Goal: Task Accomplishment & Management: Manage account settings

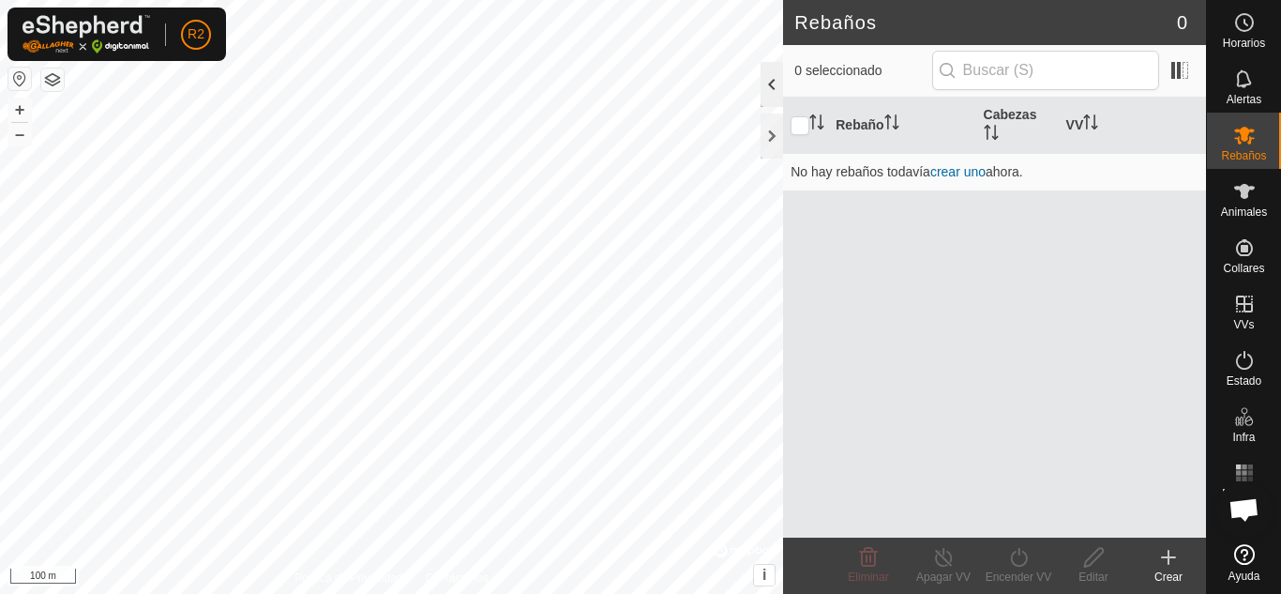
click at [774, 85] on div at bounding box center [772, 84] width 23 height 45
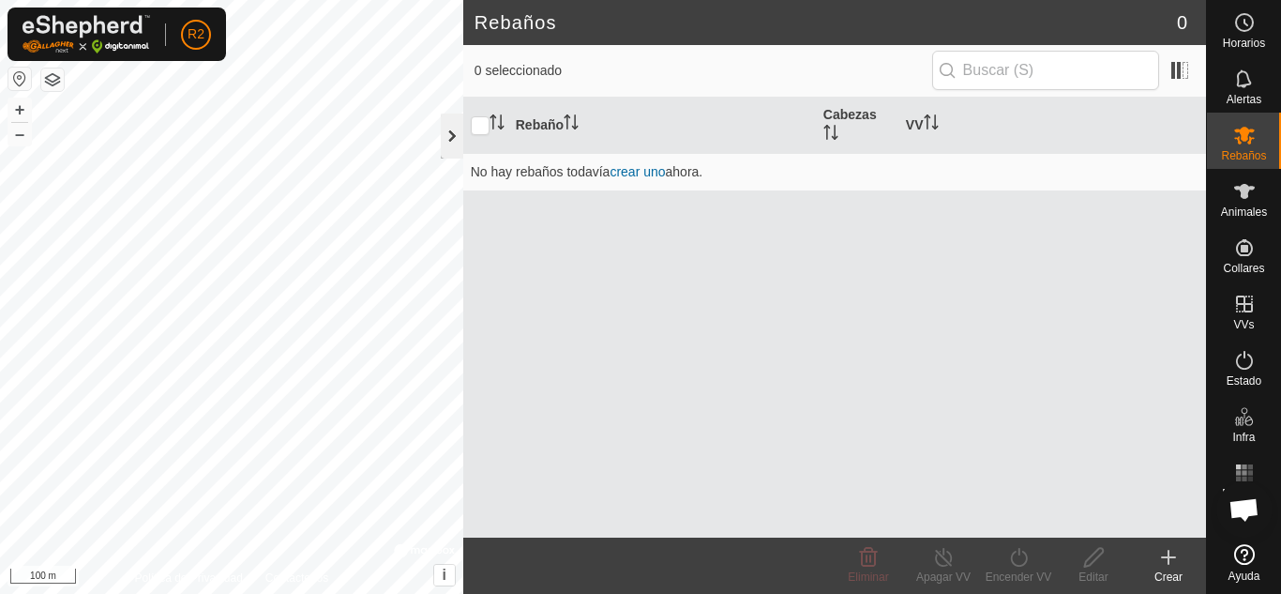
click at [454, 134] on div at bounding box center [452, 136] width 23 height 45
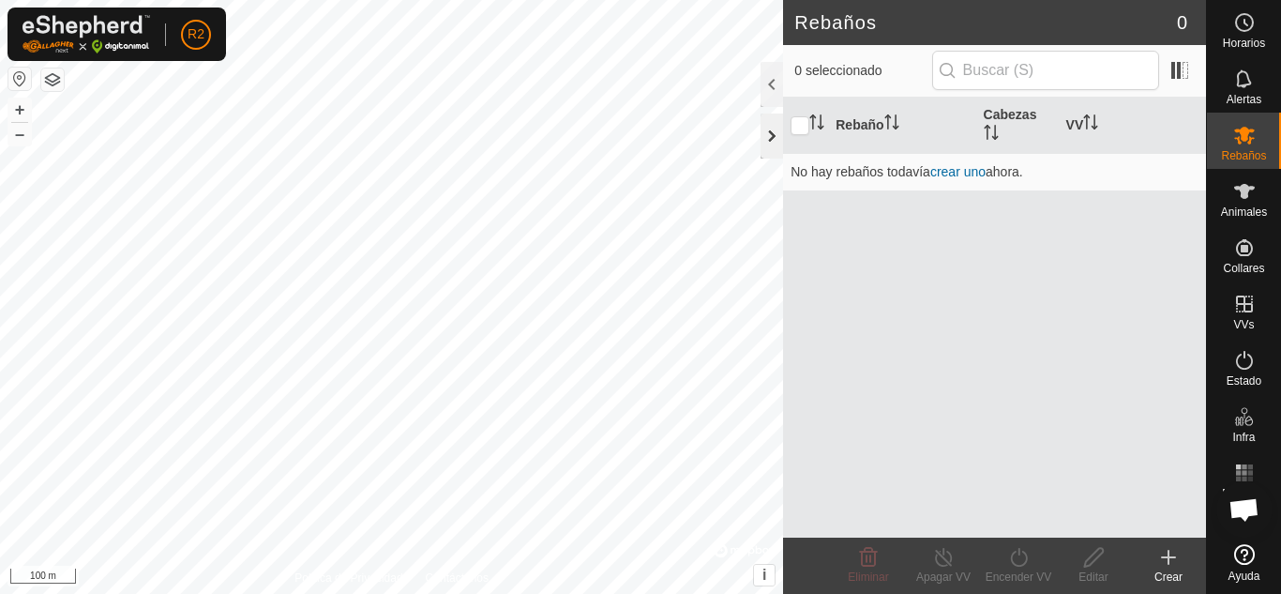
click at [768, 137] on div at bounding box center [772, 136] width 23 height 45
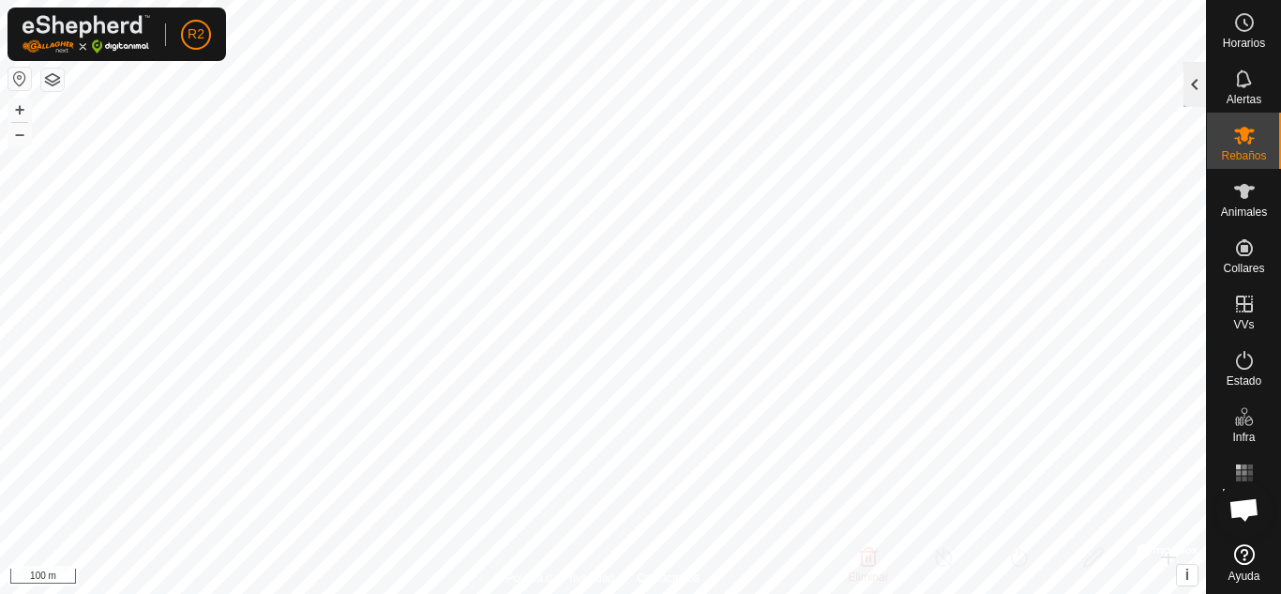
click at [1200, 82] on div at bounding box center [1195, 84] width 23 height 45
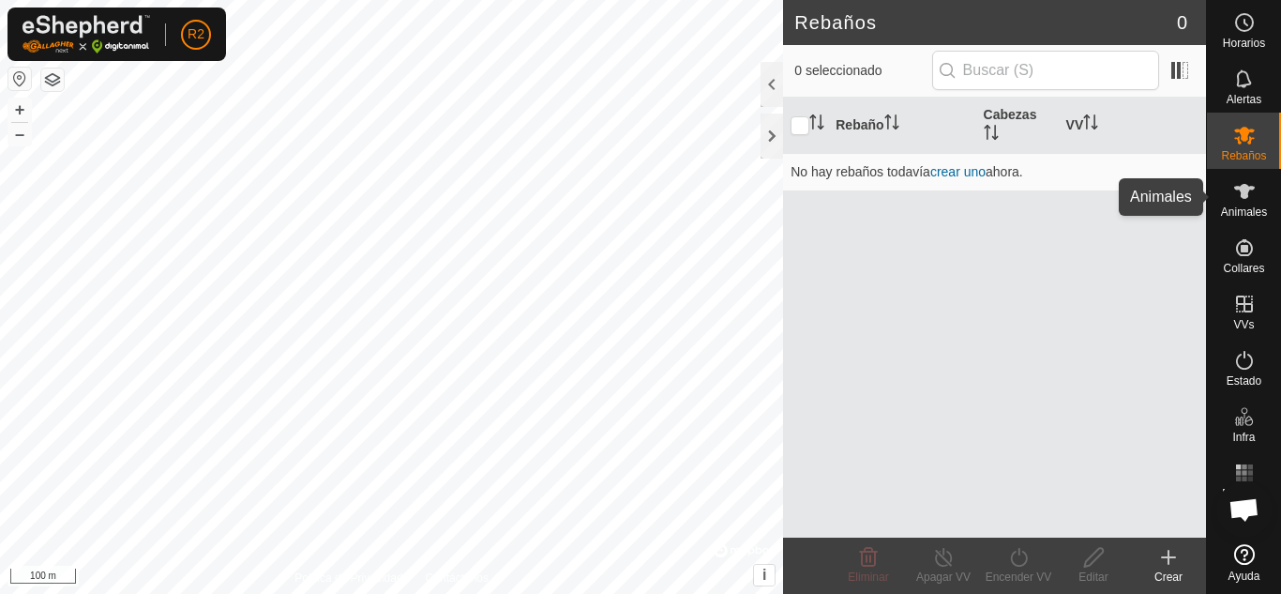
click at [1247, 195] on icon at bounding box center [1244, 191] width 21 height 15
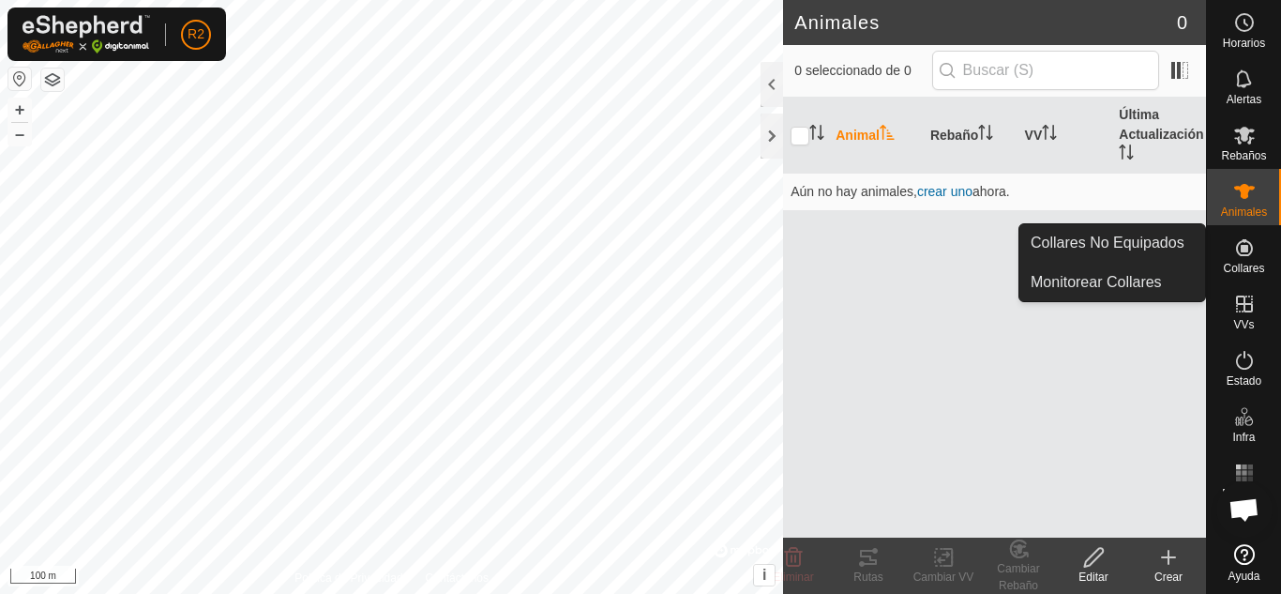
click at [1248, 258] on icon at bounding box center [1244, 247] width 23 height 23
click at [1241, 252] on icon at bounding box center [1244, 247] width 23 height 23
drag, startPoint x: 1237, startPoint y: 268, endPoint x: 1196, endPoint y: 269, distance: 41.3
click at [1236, 269] on span "Collares" at bounding box center [1243, 268] width 41 height 11
click at [1099, 248] on link "Collares No Equipados" at bounding box center [1113, 243] width 186 height 38
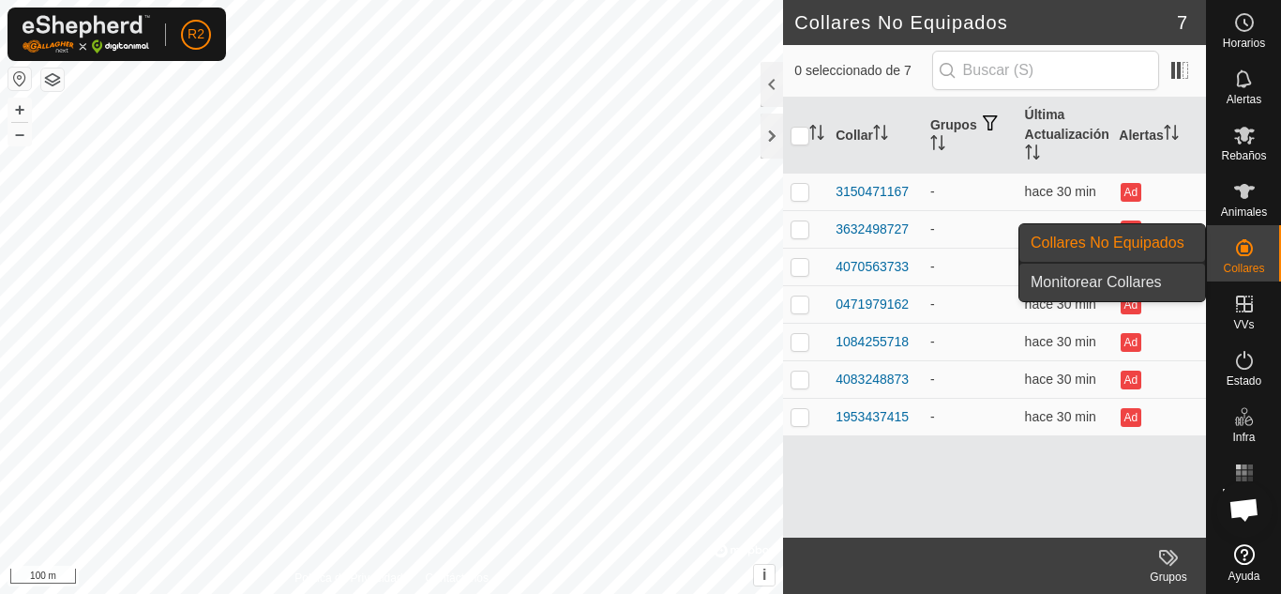
click at [1145, 281] on link "Monitorear Collares" at bounding box center [1113, 283] width 186 height 38
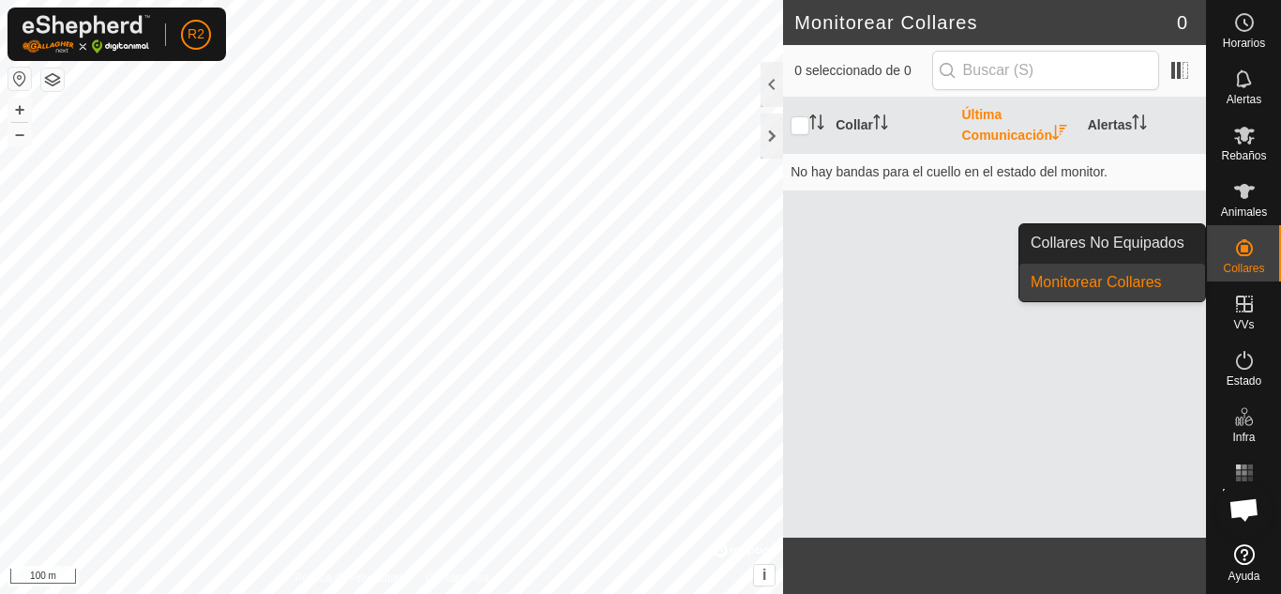
click at [1176, 249] on link "Collares No Equipados" at bounding box center [1113, 243] width 186 height 38
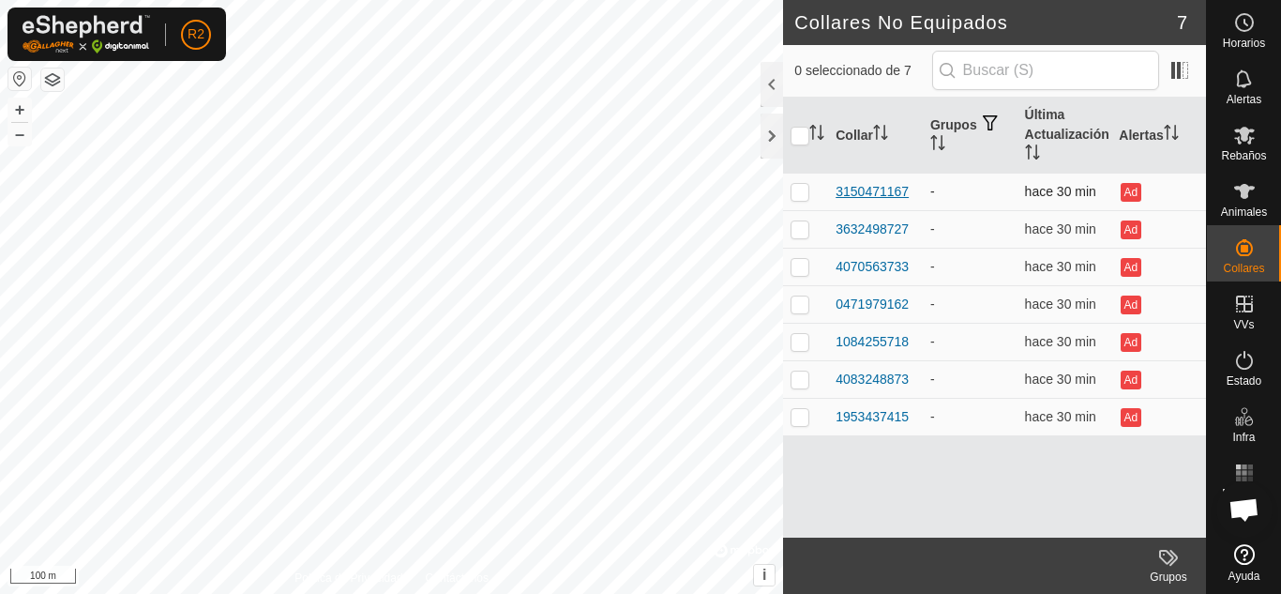
click at [893, 191] on div "3150471167" at bounding box center [872, 192] width 73 height 20
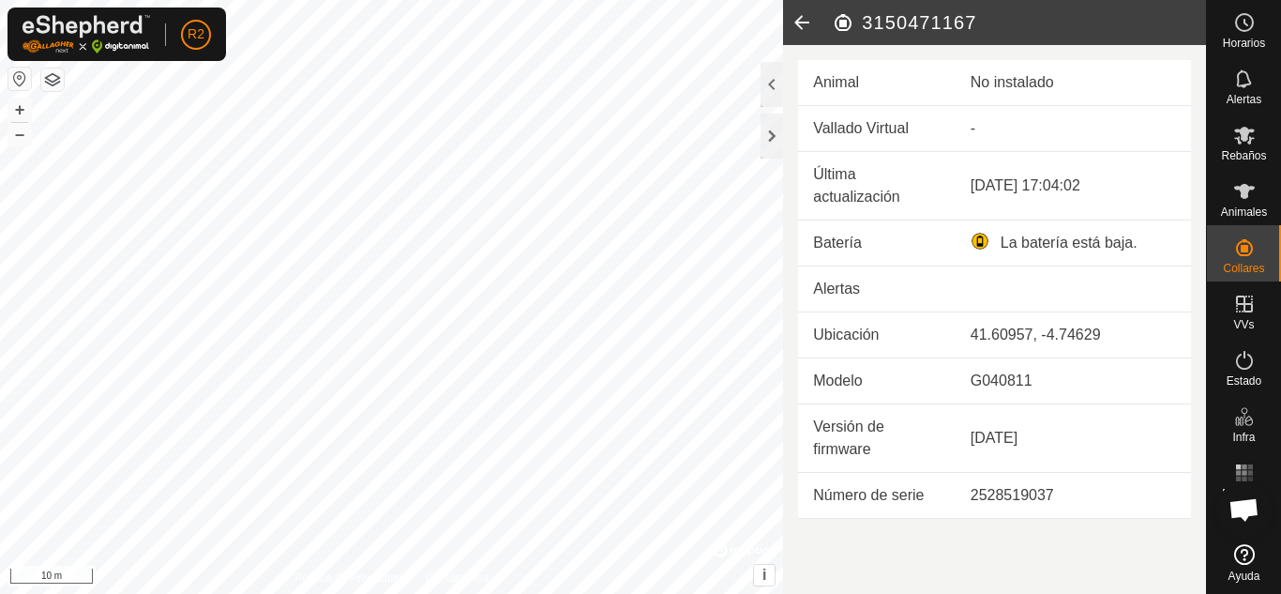
click at [806, 18] on icon at bounding box center [802, 22] width 38 height 45
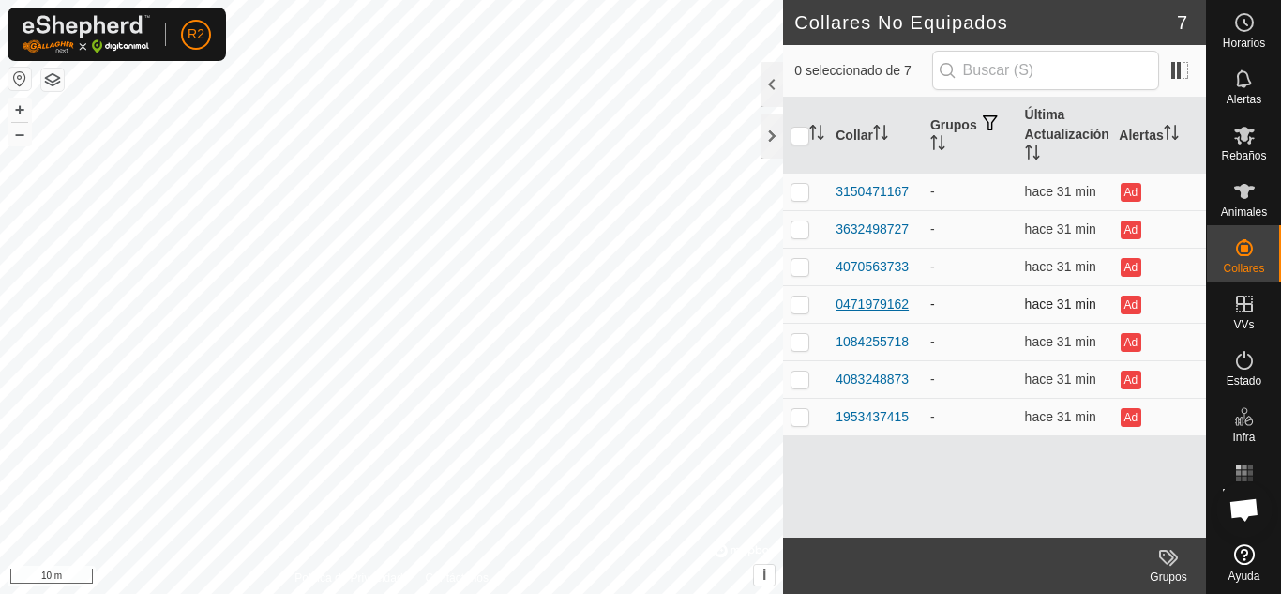
click at [883, 308] on div "0471979162" at bounding box center [872, 305] width 73 height 20
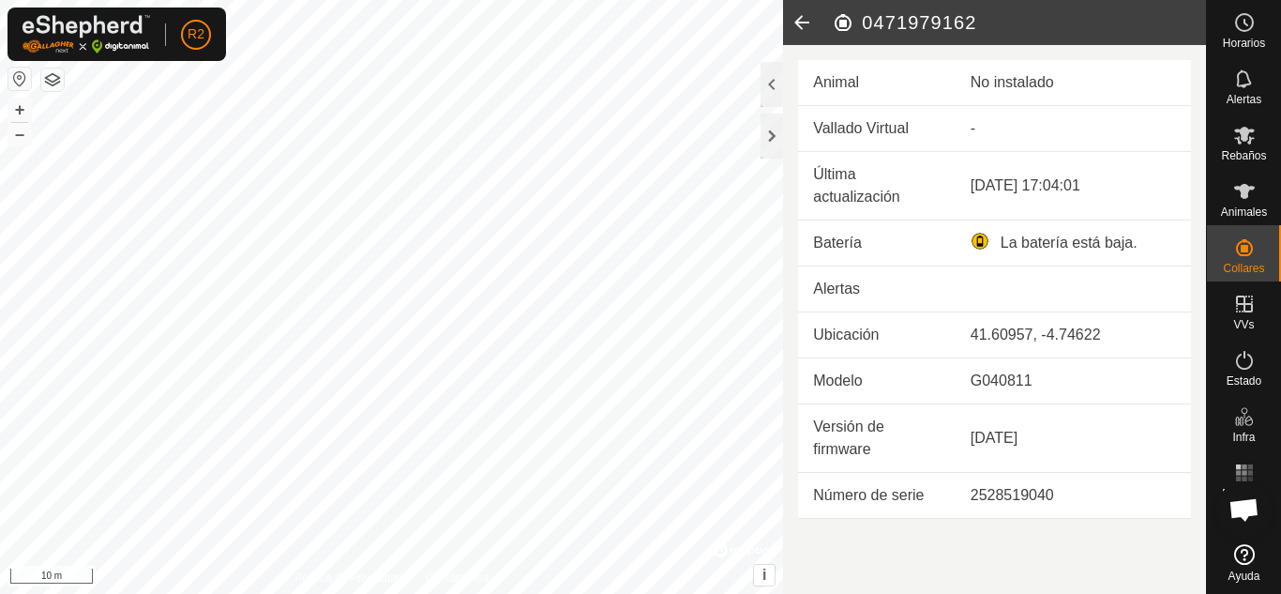
click at [804, 22] on icon at bounding box center [802, 22] width 38 height 45
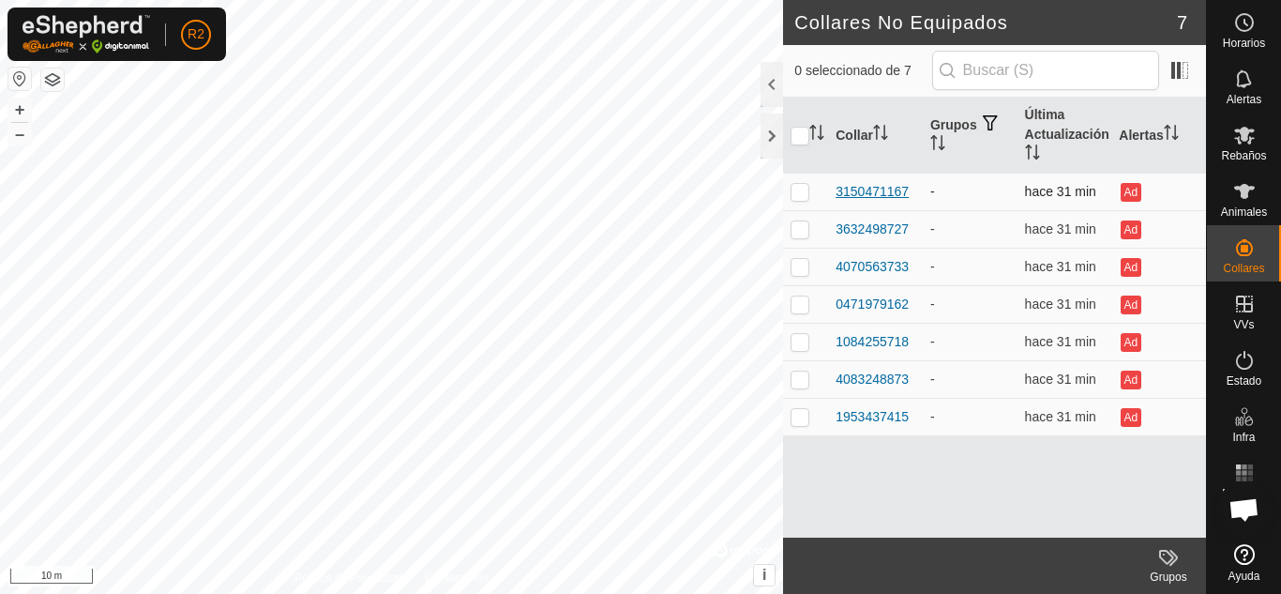
click at [884, 191] on div "3150471167" at bounding box center [872, 192] width 73 height 20
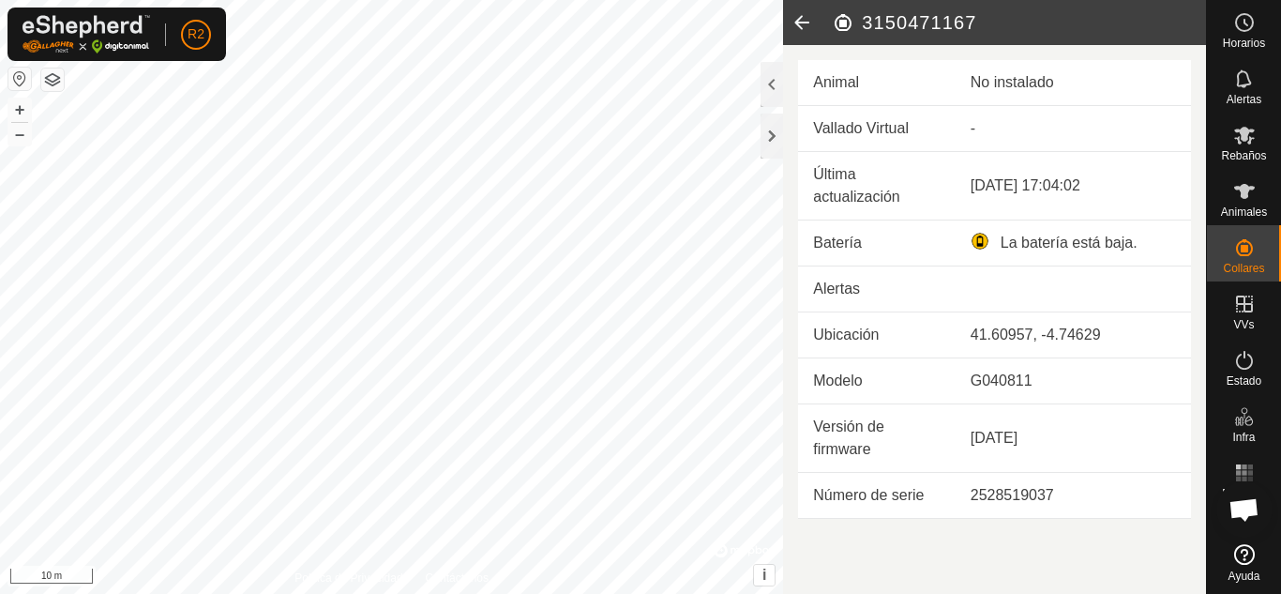
click at [800, 22] on icon at bounding box center [802, 22] width 38 height 45
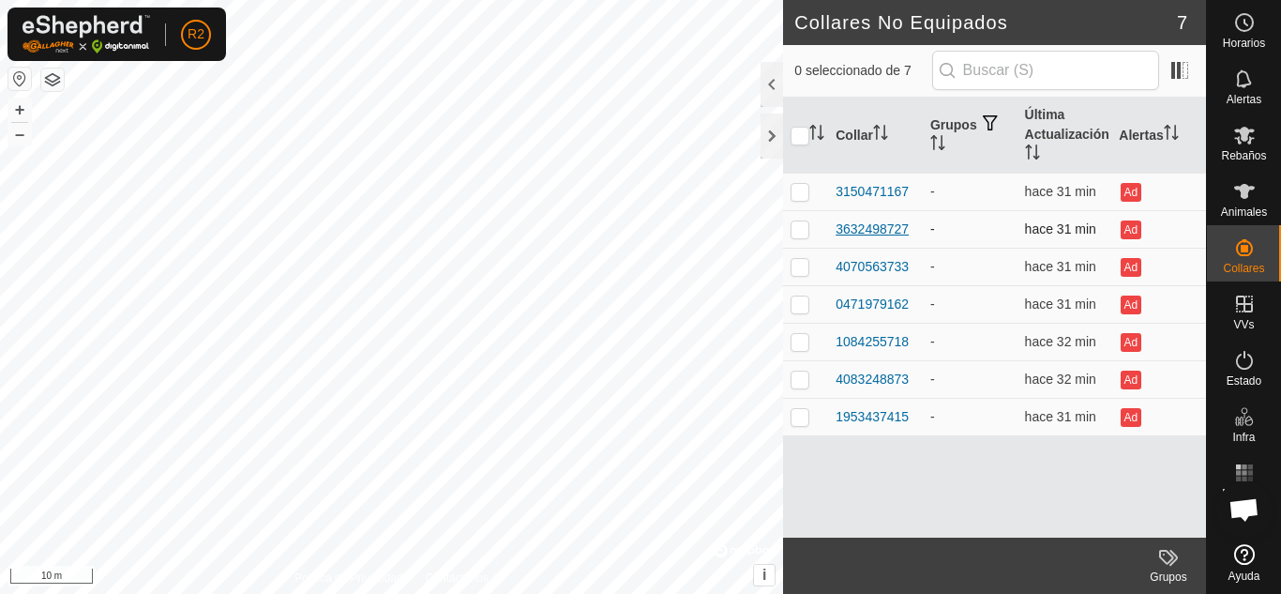
click at [875, 232] on div "3632498727" at bounding box center [872, 229] width 73 height 20
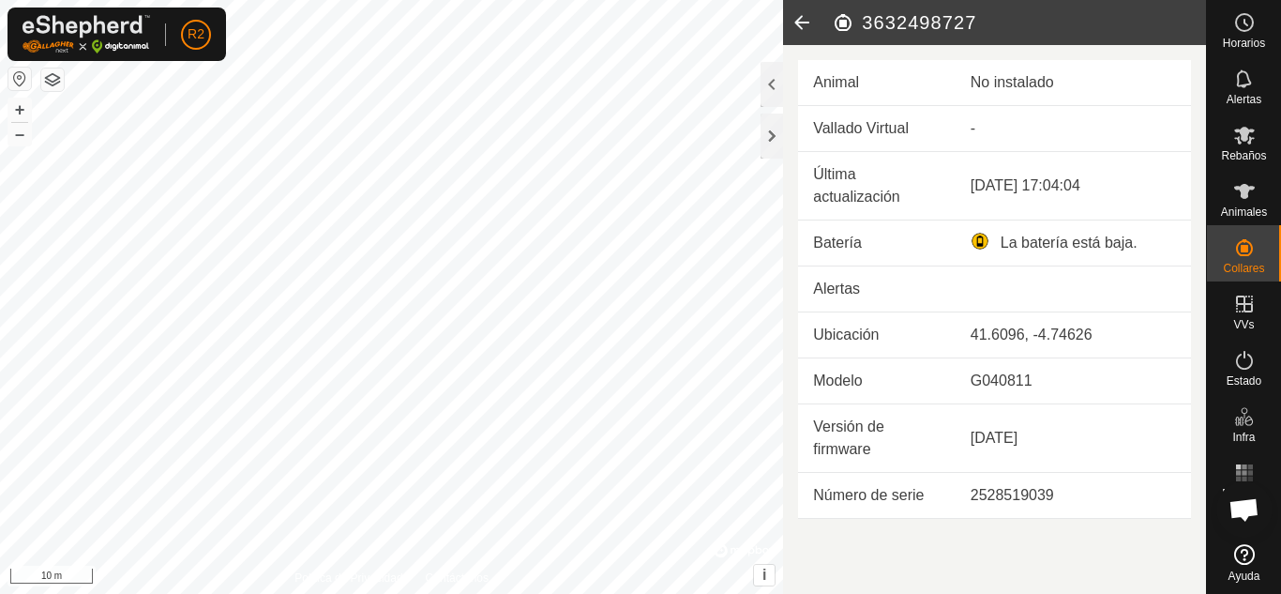
click at [801, 24] on icon at bounding box center [802, 22] width 38 height 45
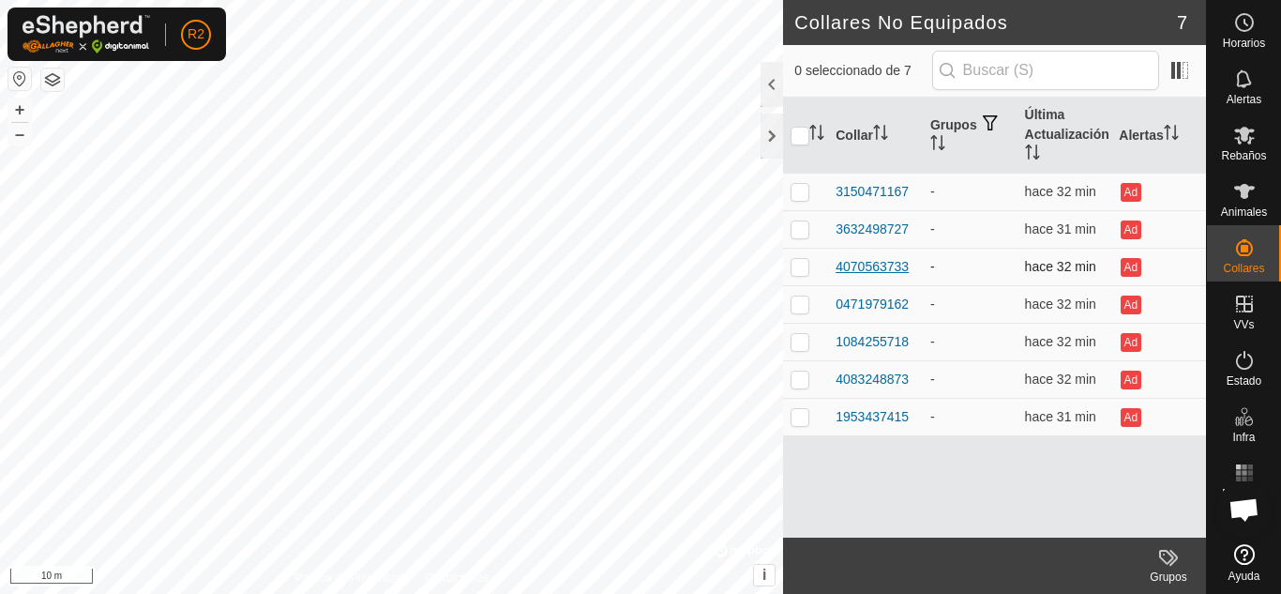
click at [883, 266] on div "4070563733" at bounding box center [872, 267] width 73 height 20
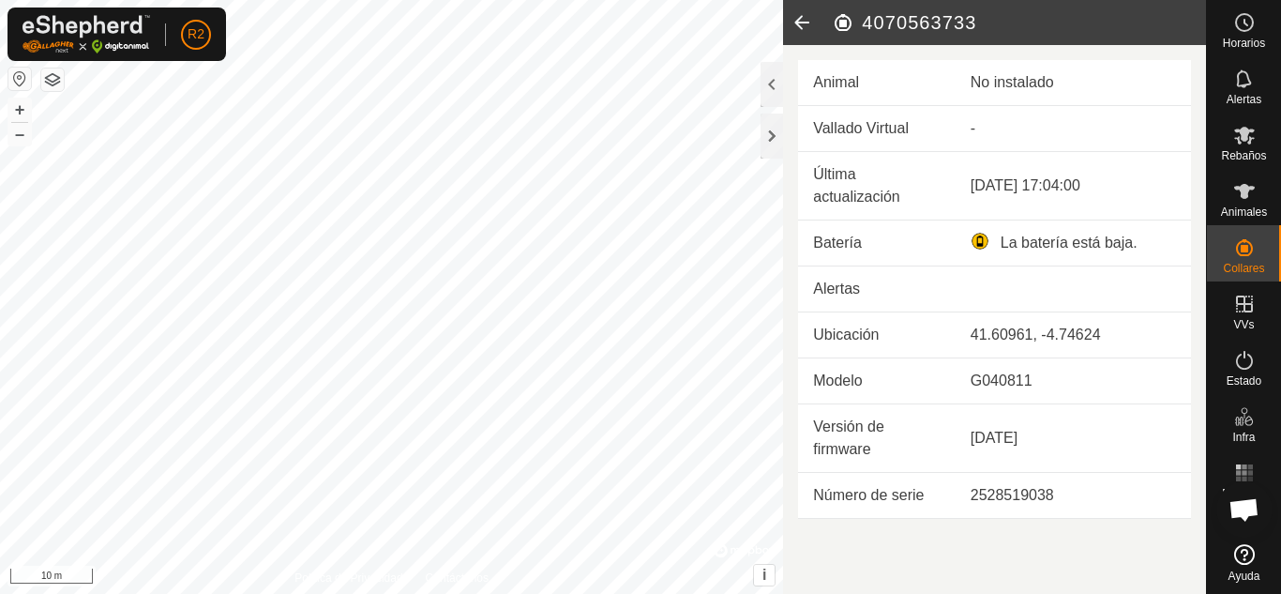
click at [803, 20] on icon at bounding box center [802, 22] width 38 height 45
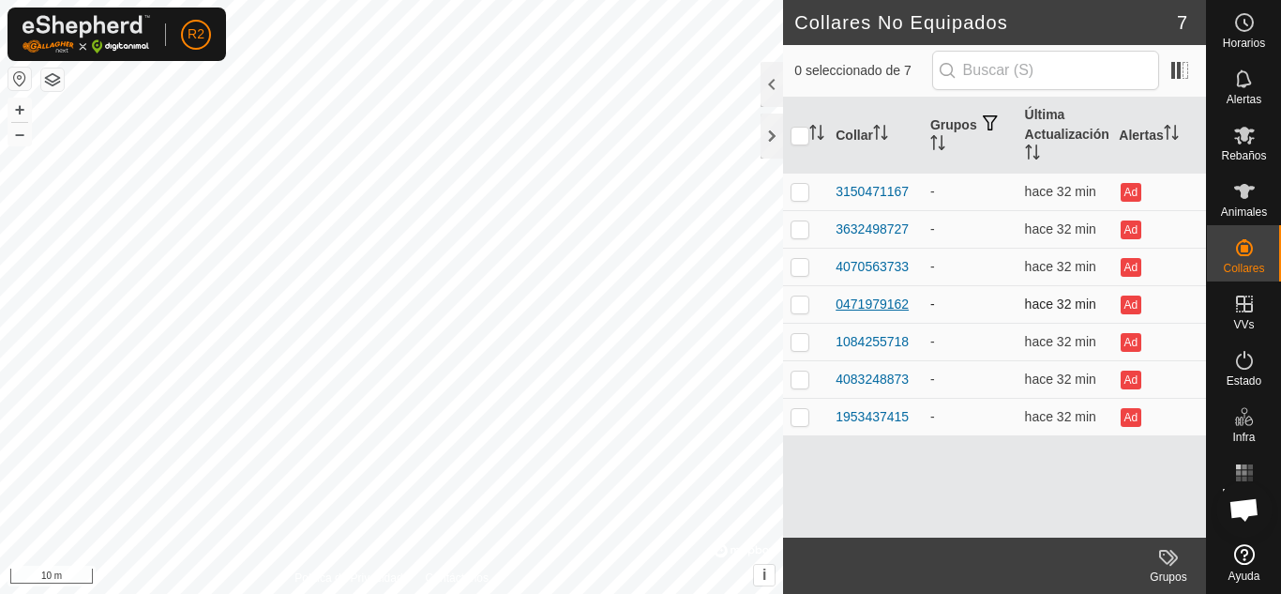
click at [869, 297] on div "0471979162" at bounding box center [872, 305] width 73 height 20
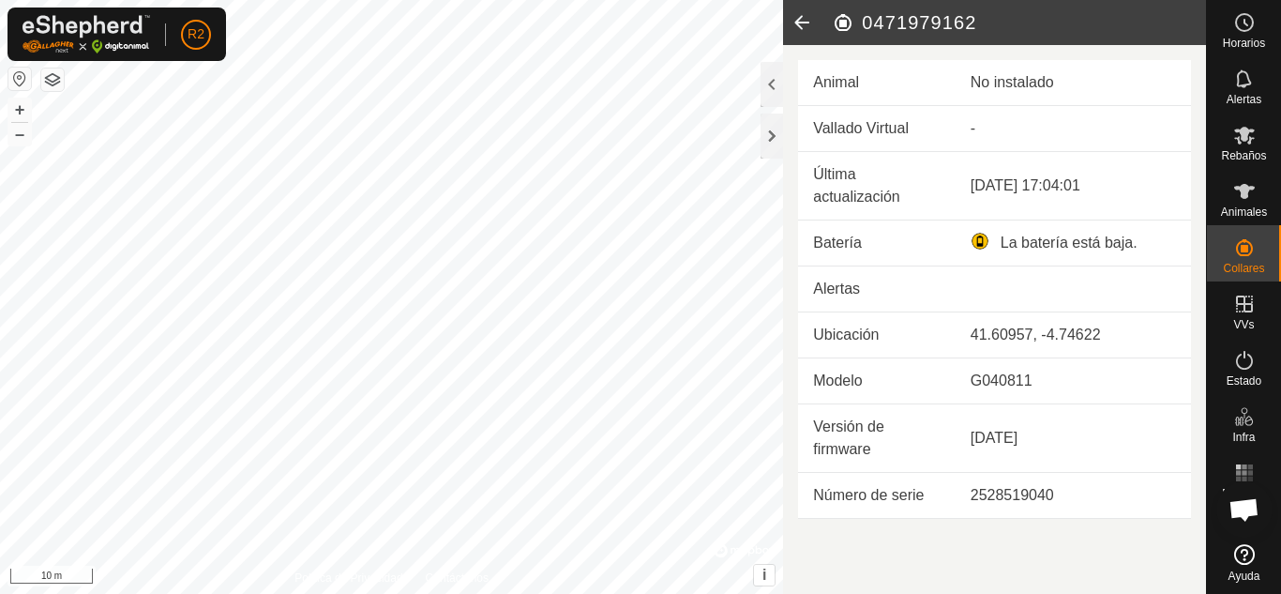
click at [799, 17] on icon at bounding box center [802, 22] width 38 height 45
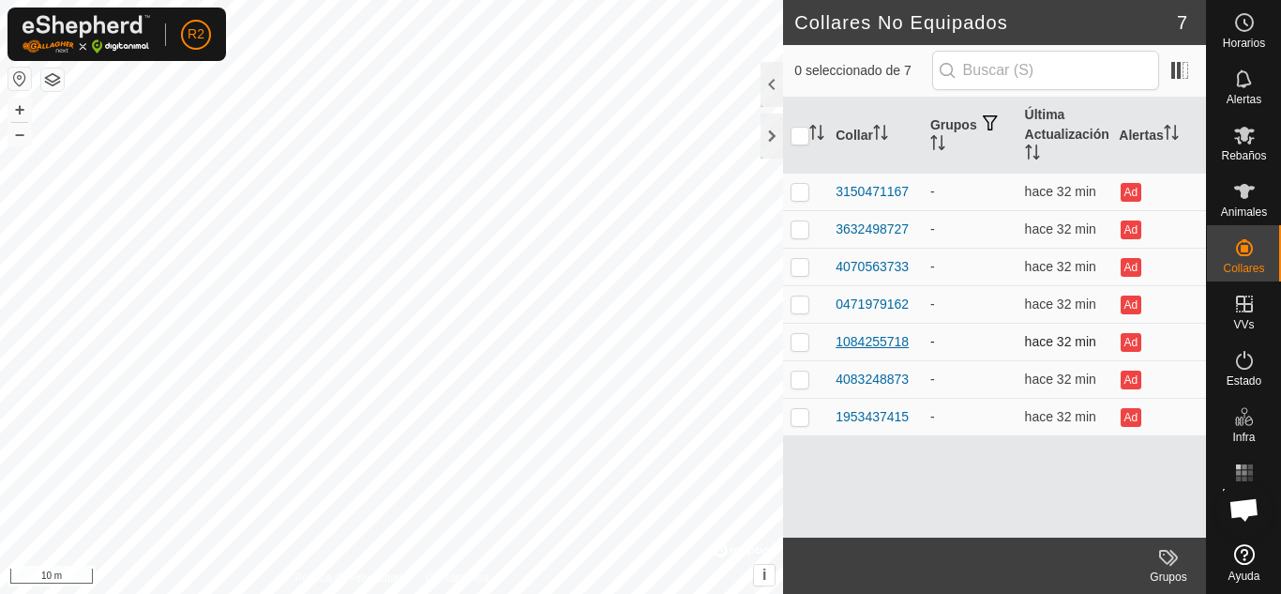
click at [869, 341] on div "1084255718" at bounding box center [872, 342] width 73 height 20
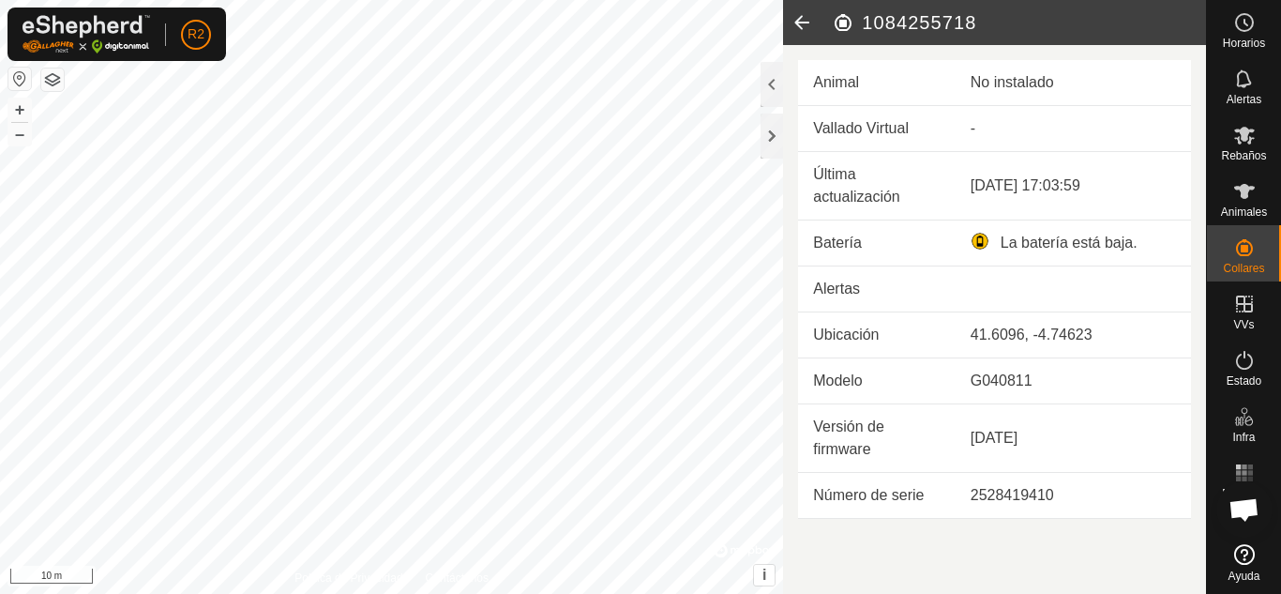
click at [801, 22] on icon at bounding box center [802, 22] width 38 height 45
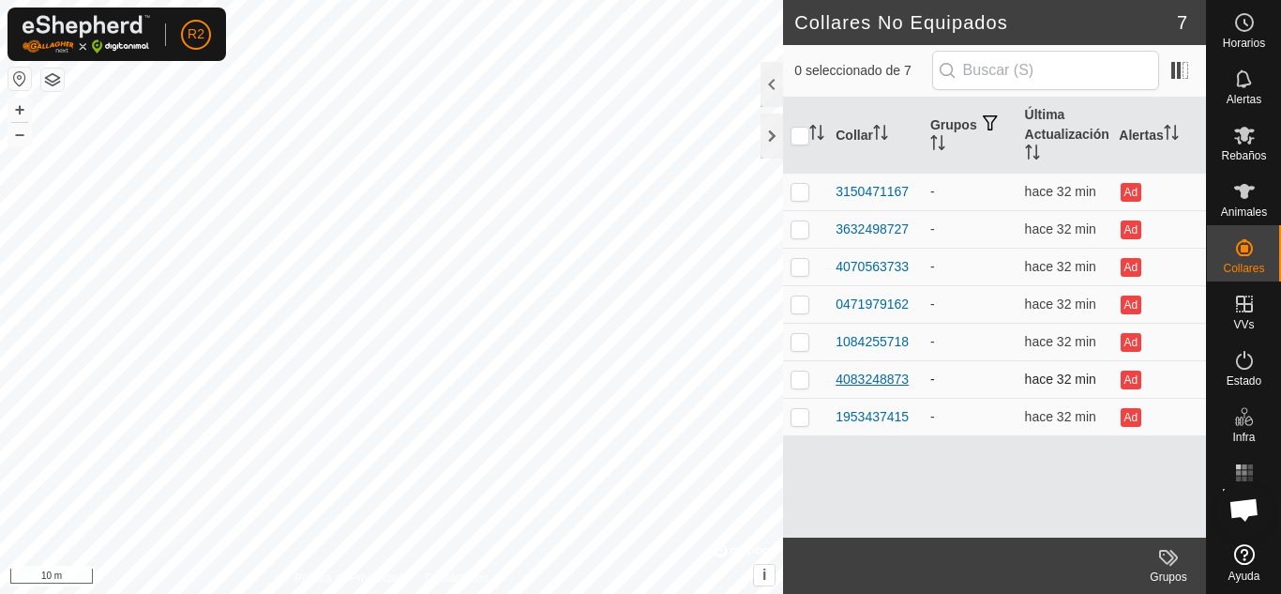
click at [892, 377] on div "4083248873" at bounding box center [872, 380] width 73 height 20
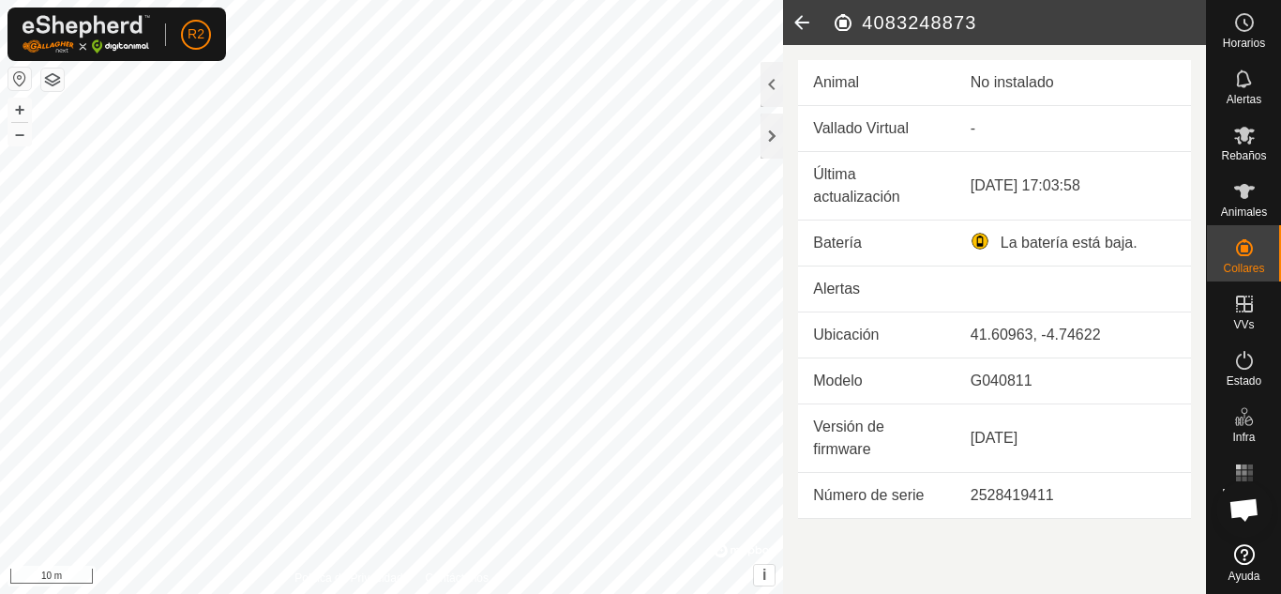
click at [797, 21] on icon at bounding box center [802, 22] width 38 height 45
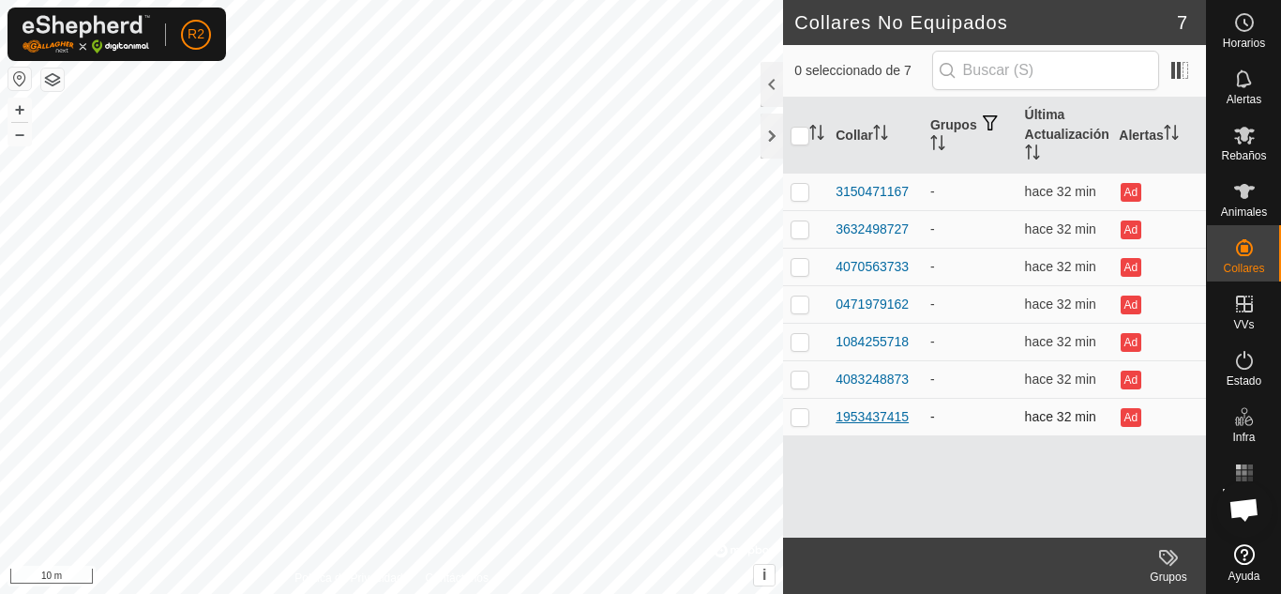
click at [871, 417] on div "1953437415" at bounding box center [872, 417] width 73 height 20
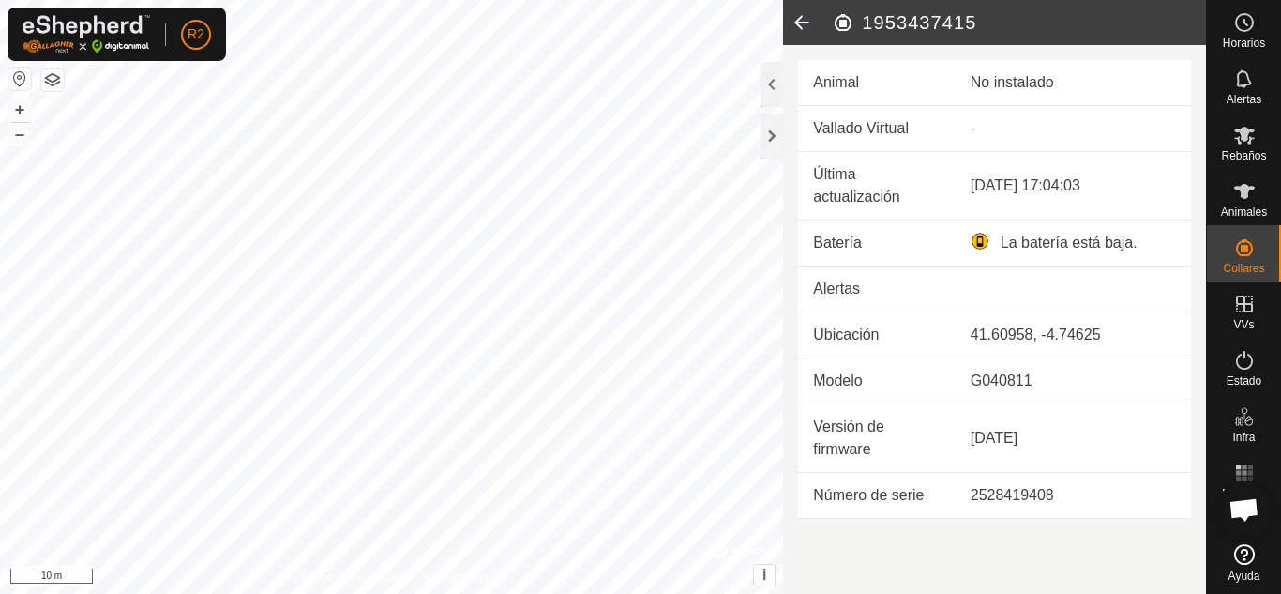
click at [800, 20] on icon at bounding box center [802, 22] width 38 height 45
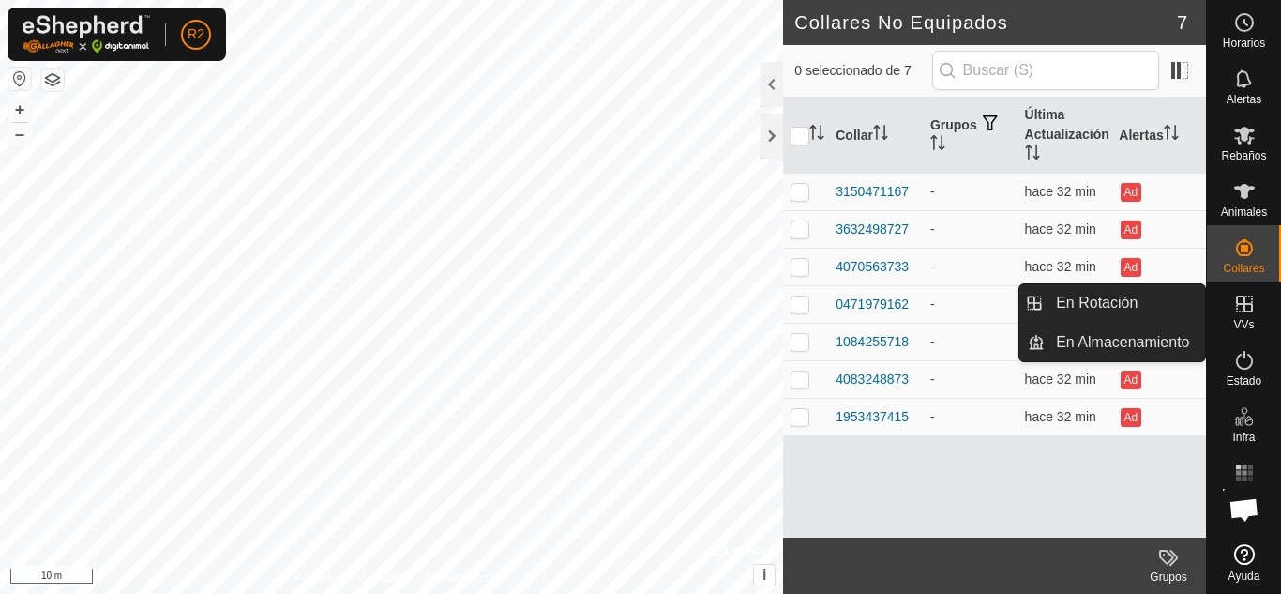
click at [1245, 315] on es-virtualpaddocks-svg-icon at bounding box center [1245, 304] width 34 height 30
click at [1240, 307] on icon at bounding box center [1244, 304] width 23 height 23
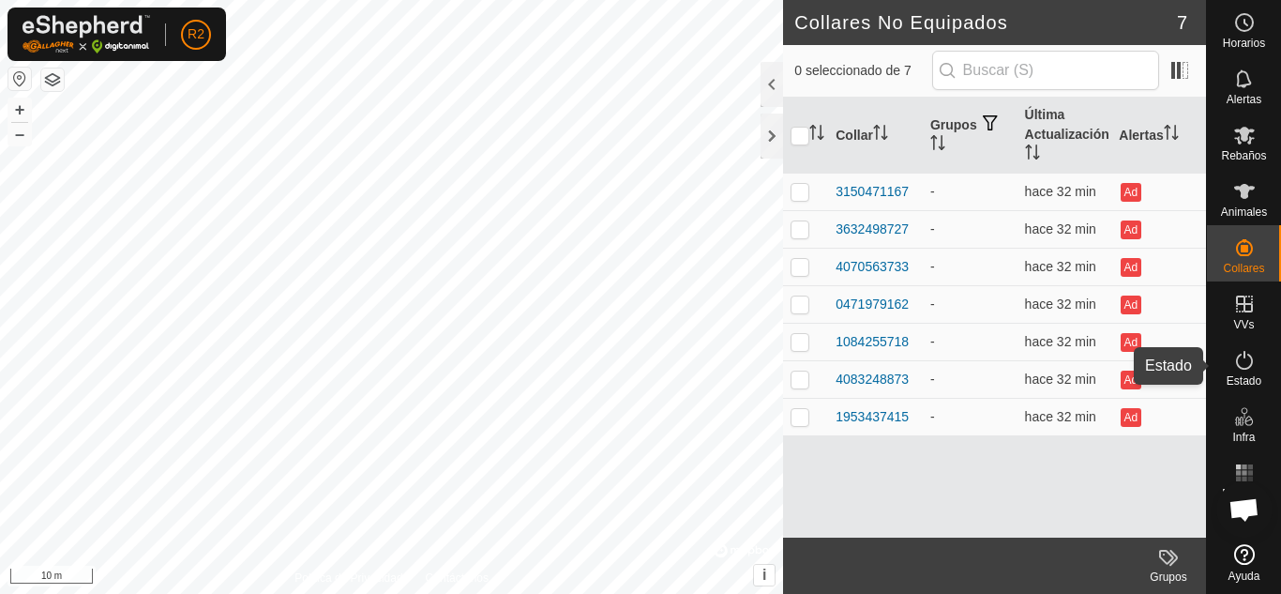
click at [1249, 370] on icon at bounding box center [1244, 360] width 23 height 23
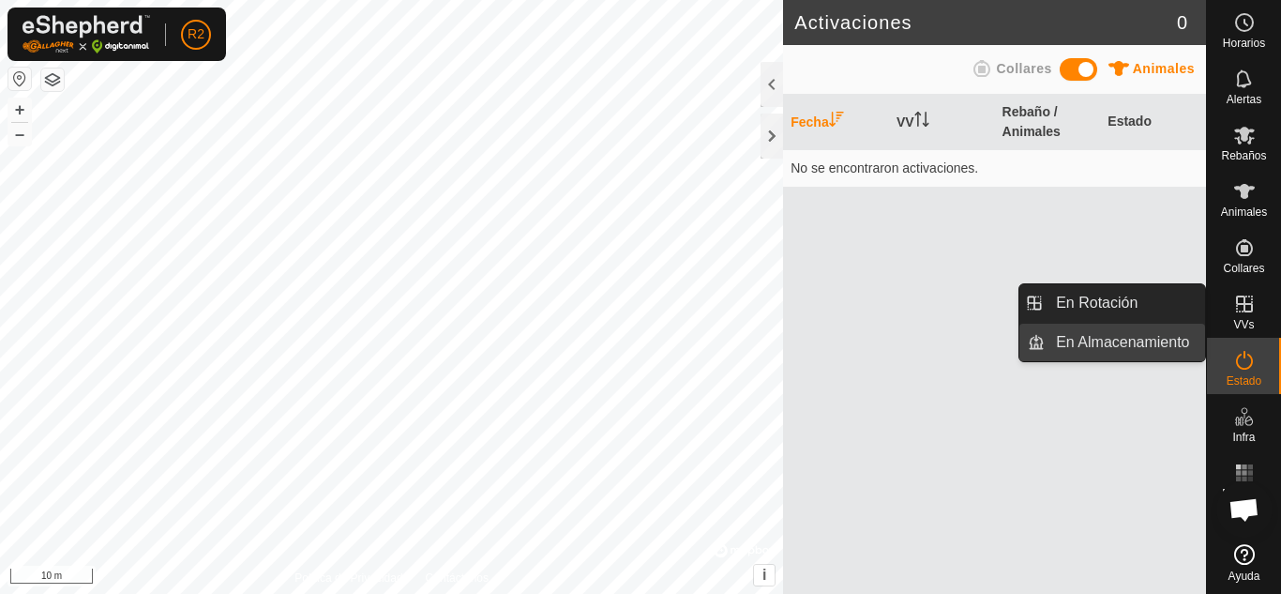
click at [1097, 333] on link "En Almacenamiento" at bounding box center [1125, 343] width 160 height 38
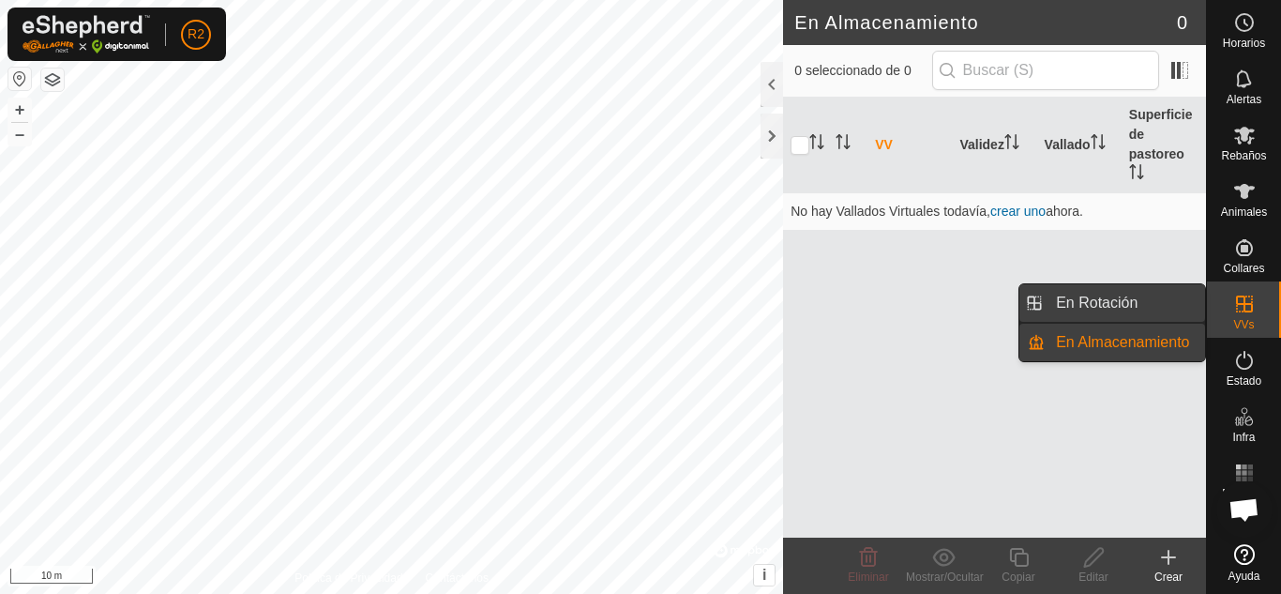
click at [1126, 296] on link "En Rotación" at bounding box center [1125, 303] width 160 height 38
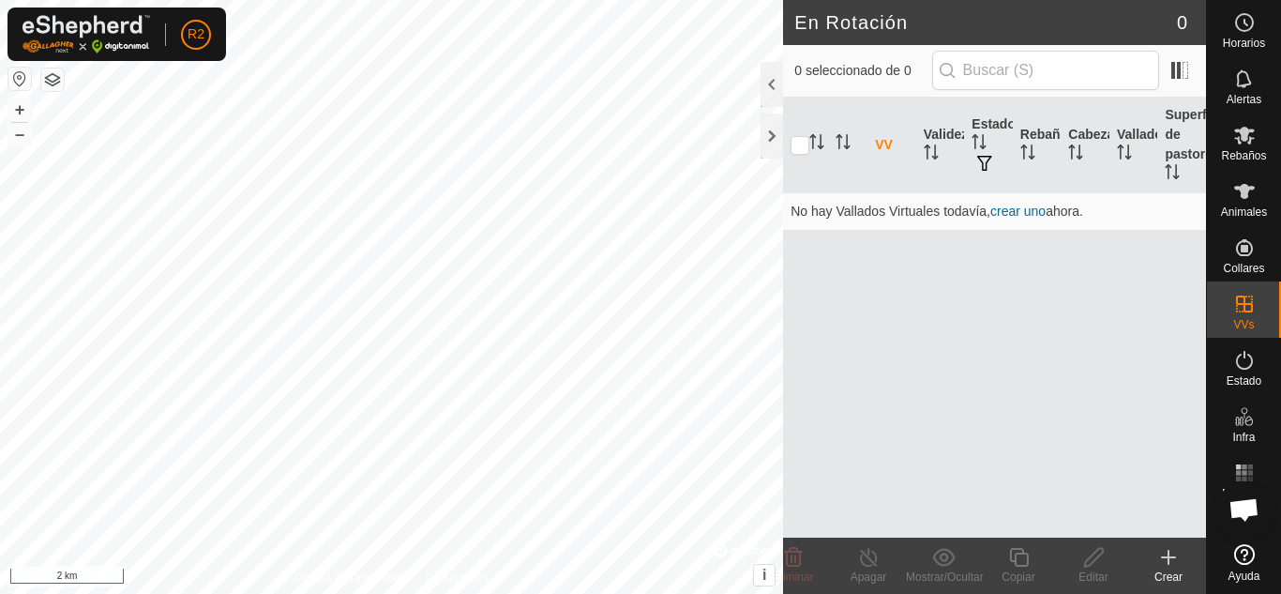
click at [852, 82] on div "En Rotación 0 0 seleccionado de 0 VV Validez Estado Rebaño [PERSON_NAME] Superf…" at bounding box center [603, 297] width 1206 height 594
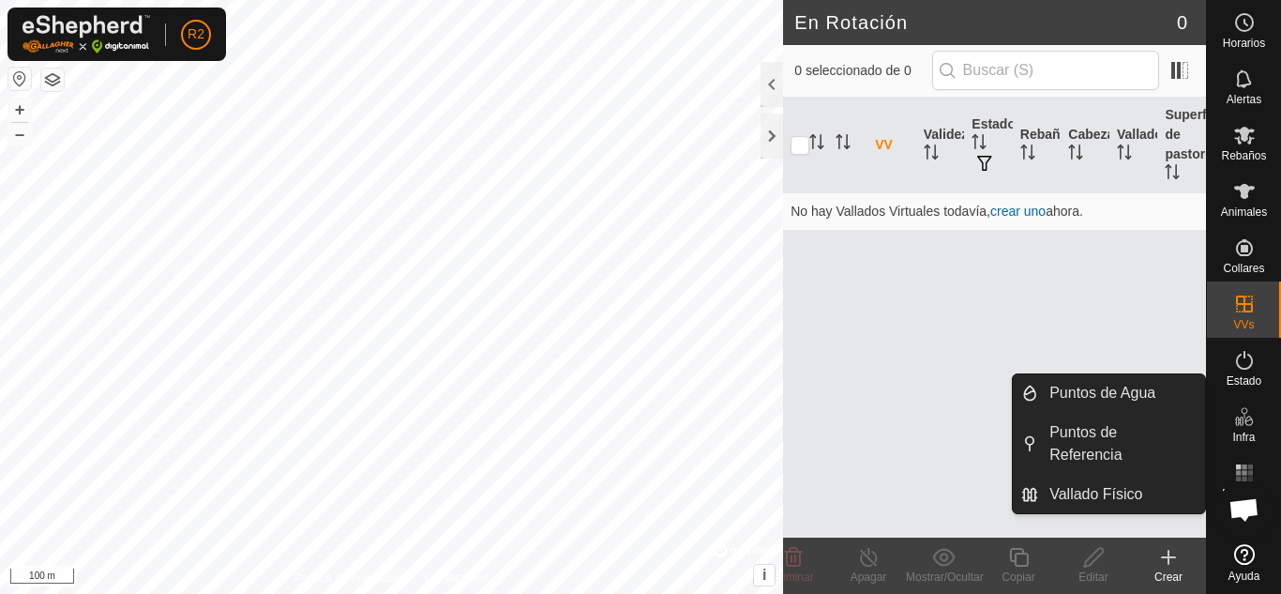
click at [1249, 423] on icon at bounding box center [1244, 416] width 23 height 23
click at [1092, 491] on link "Vallado Físico" at bounding box center [1121, 495] width 167 height 38
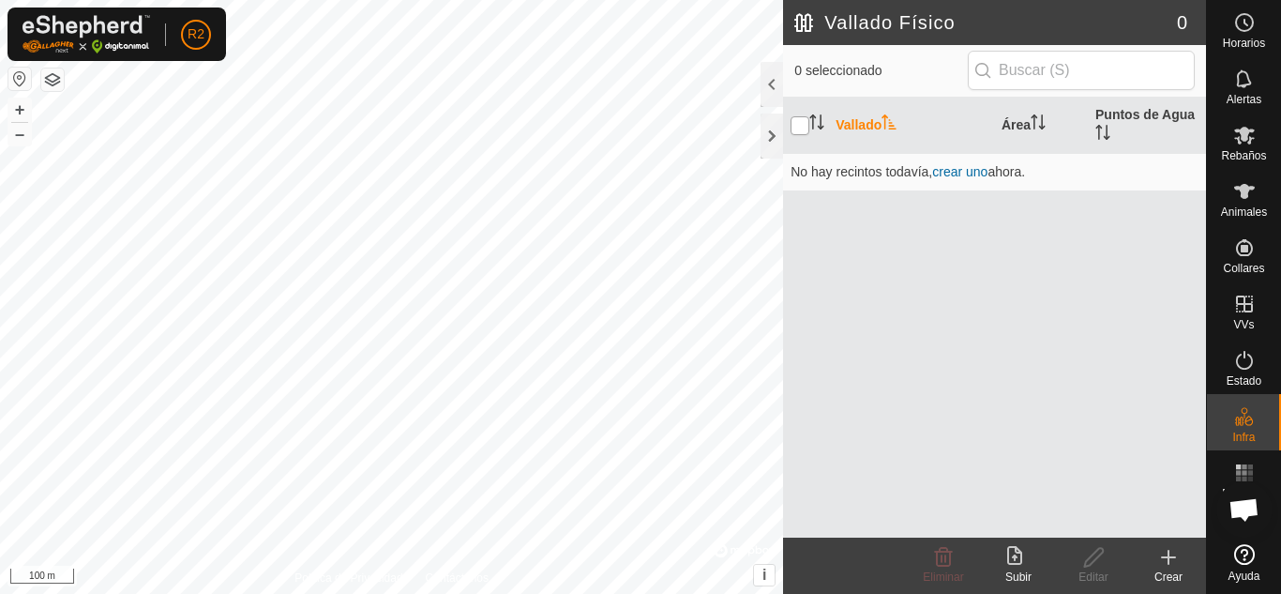
click at [799, 128] on input "checkbox" at bounding box center [800, 125] width 19 height 19
checkbox input "true"
click at [958, 173] on span "crear uno" at bounding box center [959, 171] width 55 height 15
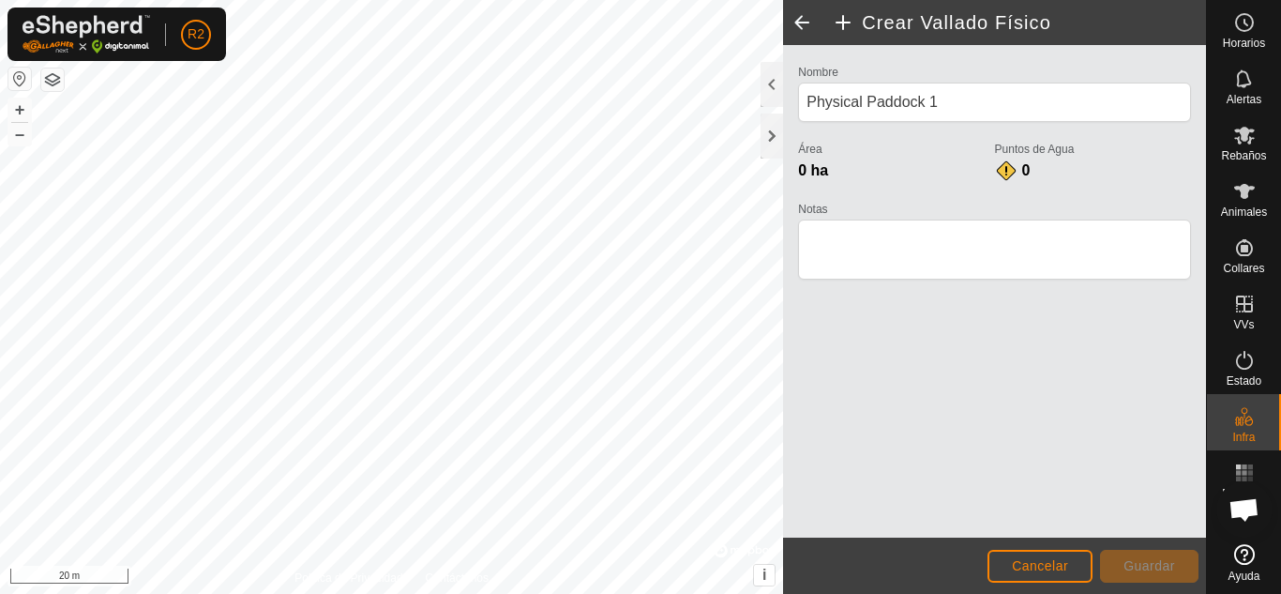
click at [365, 0] on html "R2 Horarios Alertas Rebaños Animales Collares VVs Estado Infra Mapa de Calor Ay…" at bounding box center [640, 297] width 1281 height 594
click at [1033, 569] on span "Cancelar" at bounding box center [1040, 565] width 56 height 15
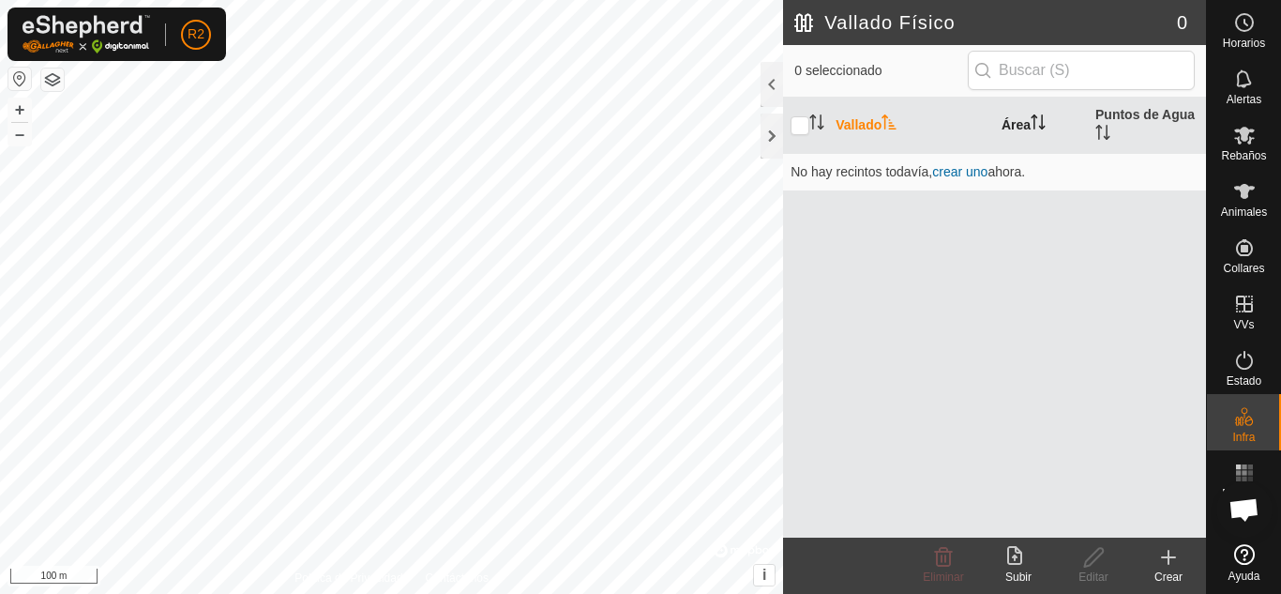
click at [1015, 126] on th "Área" at bounding box center [1041, 126] width 94 height 56
click at [845, 125] on th "Vallado" at bounding box center [911, 126] width 166 height 56
click at [1128, 114] on th "Puntos de Agua" at bounding box center [1147, 126] width 118 height 56
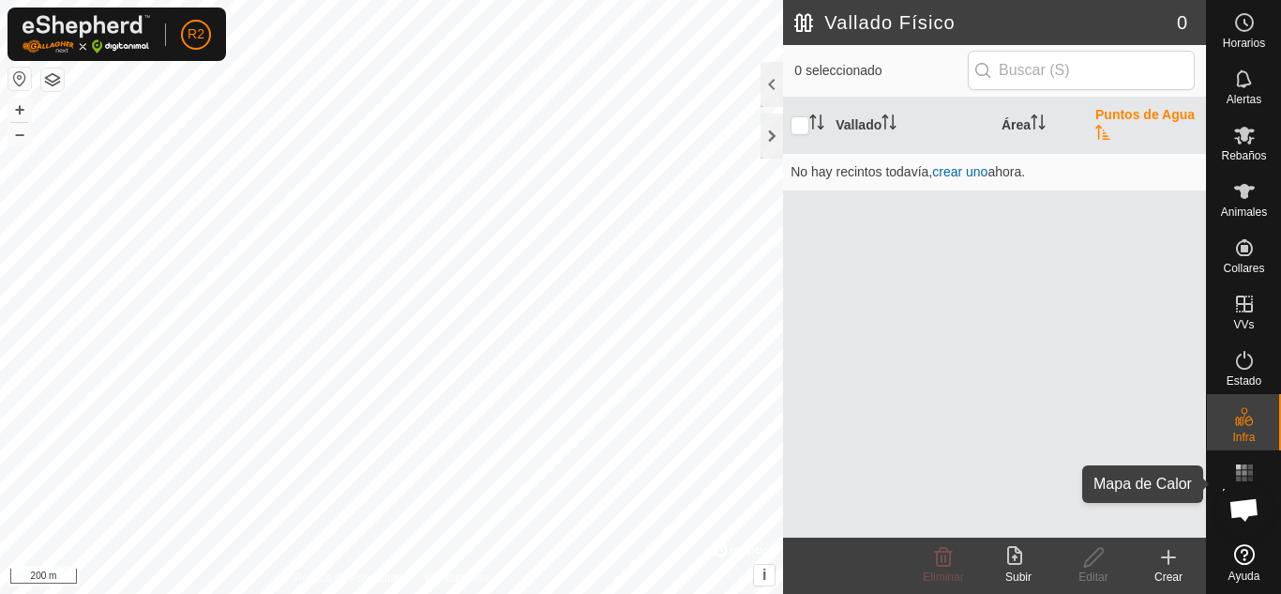
click at [1246, 468] on rect at bounding box center [1244, 466] width 5 height 5
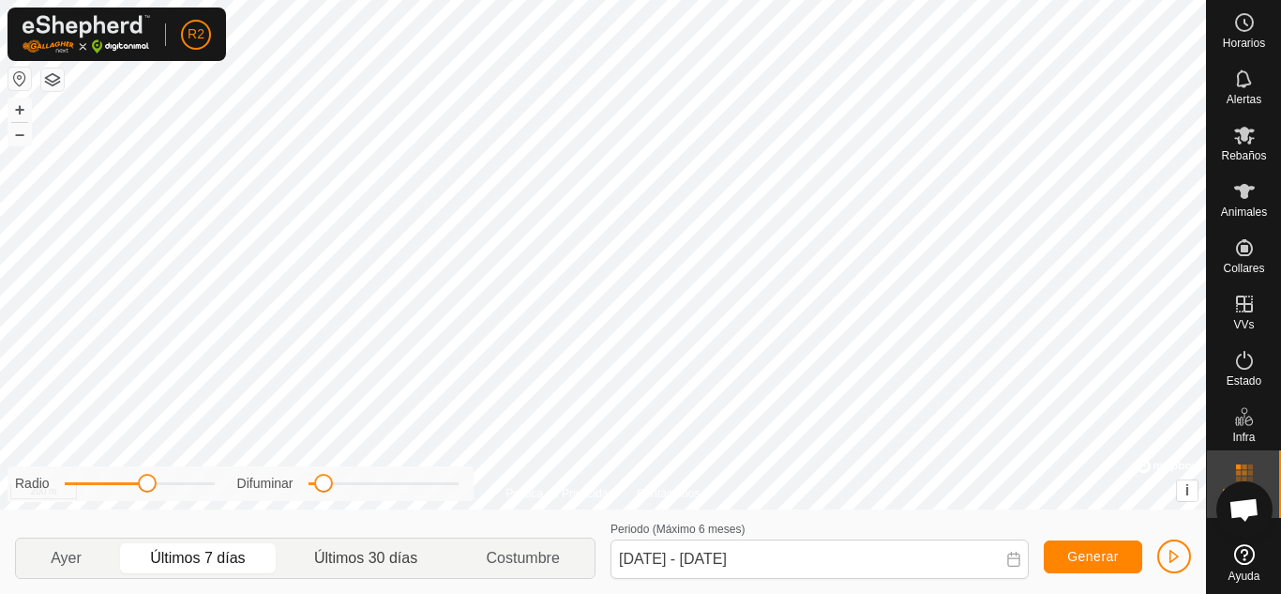
click at [384, 555] on p-togglebutton "Últimos 30 días" at bounding box center [366, 557] width 173 height 39
type input "[DATE] - [DATE]"
click at [1250, 560] on icon at bounding box center [1244, 554] width 21 height 21
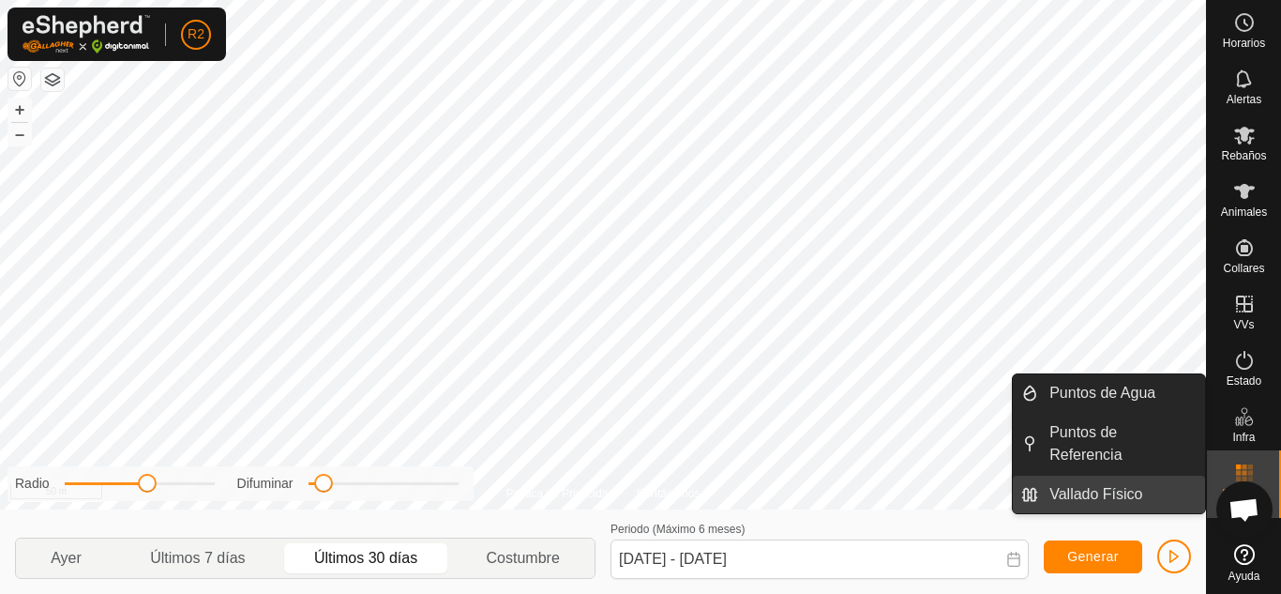
click at [1097, 490] on link "Vallado Físico" at bounding box center [1121, 495] width 167 height 38
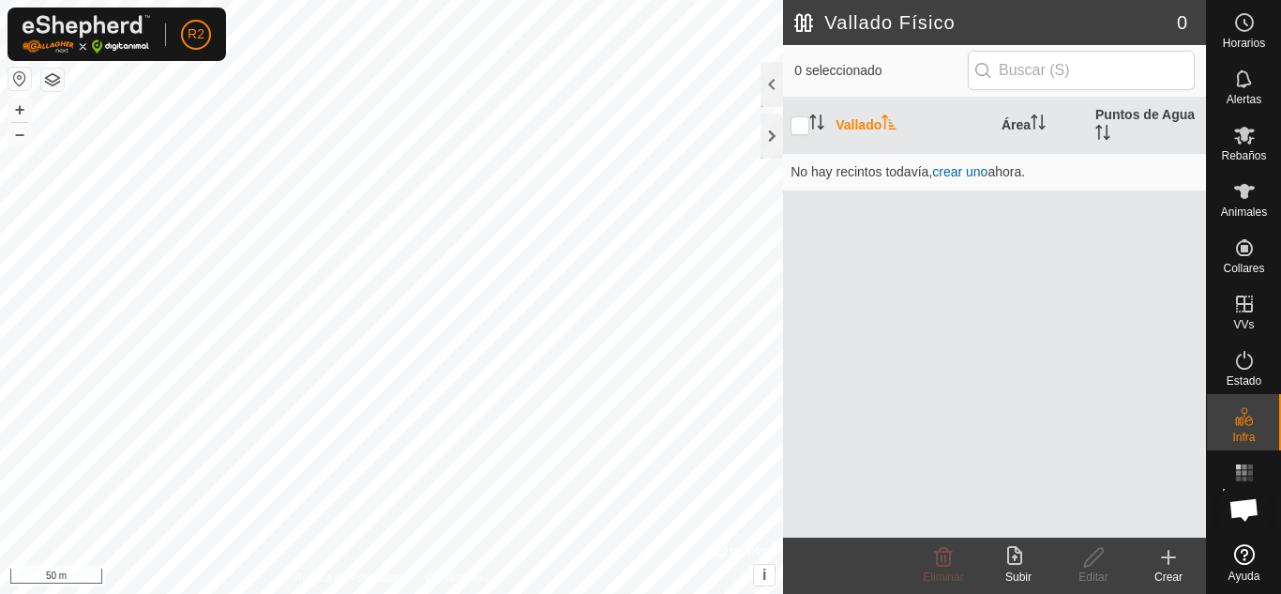
click at [1163, 563] on icon at bounding box center [1169, 557] width 23 height 23
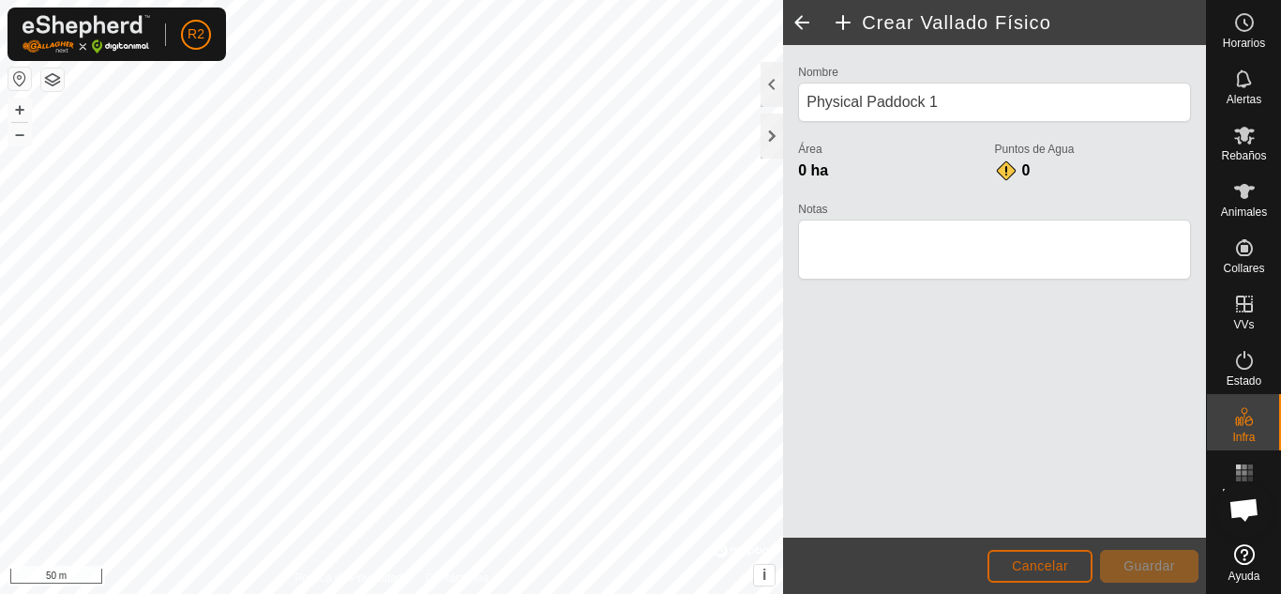
click at [1052, 568] on span "Cancelar" at bounding box center [1040, 565] width 56 height 15
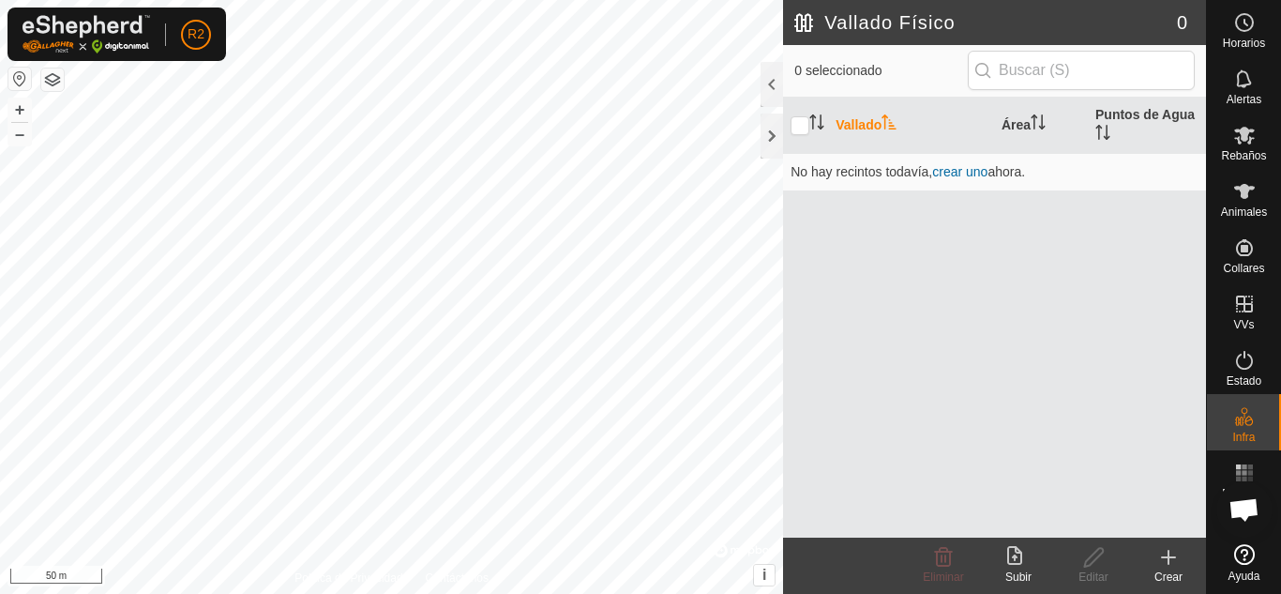
click at [765, 593] on html "R2 Horarios Alertas Rebaños Animales Collares VVs Estado Infra Mapa de Calor Ay…" at bounding box center [640, 297] width 1281 height 594
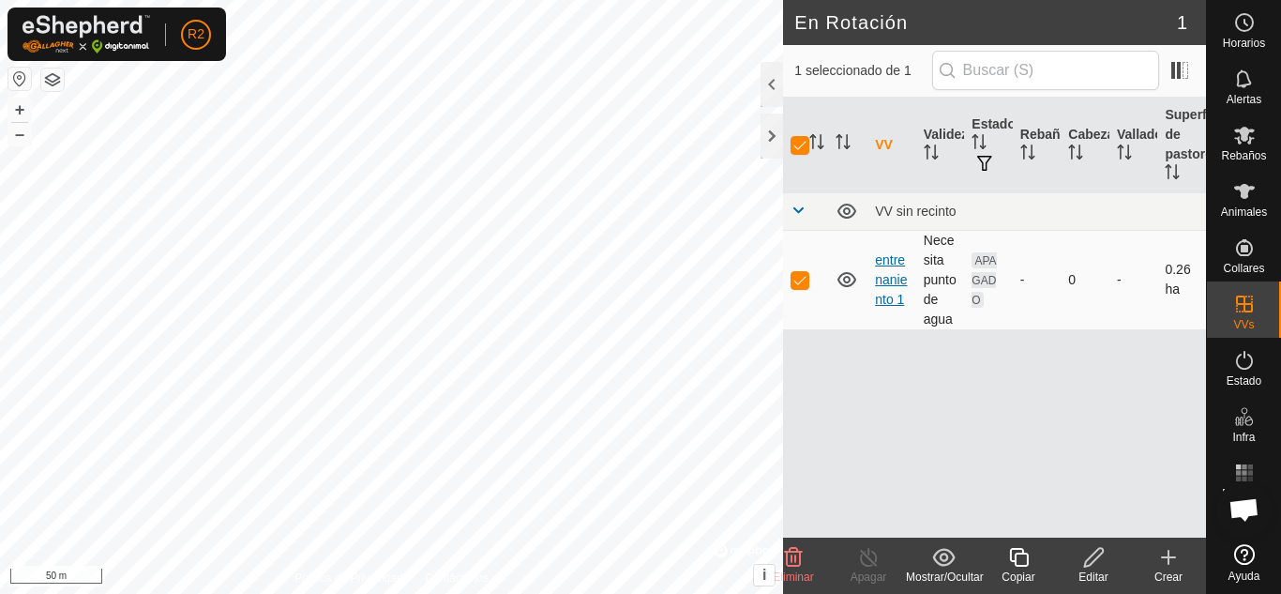
click at [892, 280] on link "entrenaniento 1" at bounding box center [891, 279] width 32 height 54
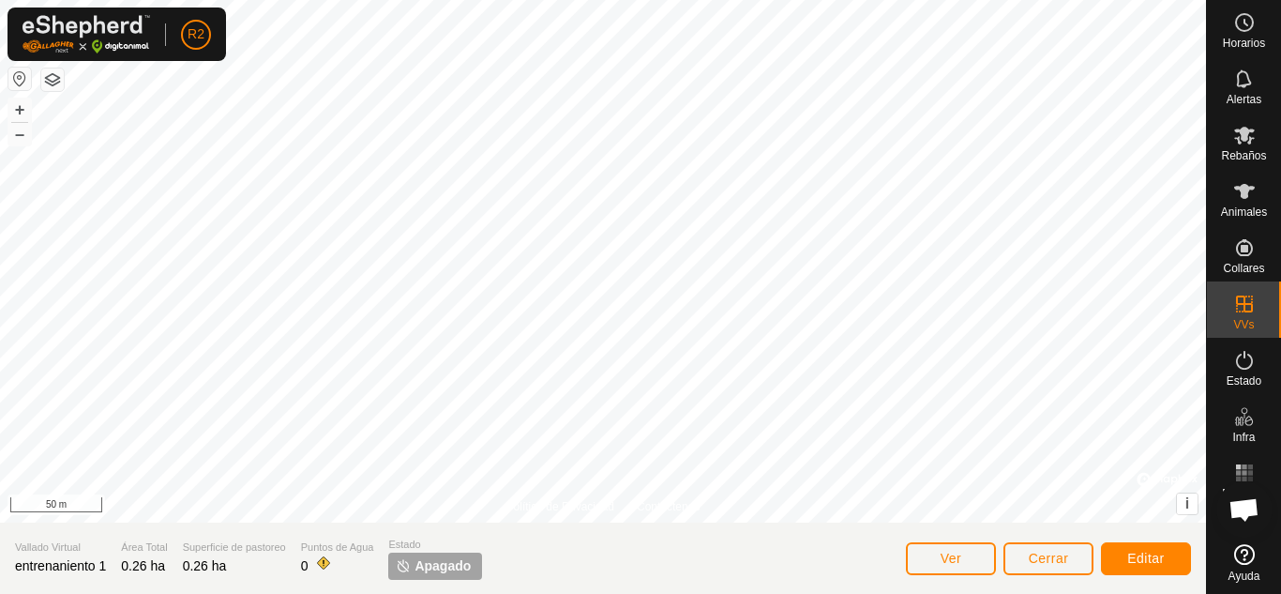
click at [68, 570] on span "entrenaniento 1" at bounding box center [60, 565] width 91 height 15
click at [74, 568] on span "entrenaniento 1" at bounding box center [60, 565] width 91 height 15
click at [1142, 559] on span "Editar" at bounding box center [1147, 558] width 38 height 15
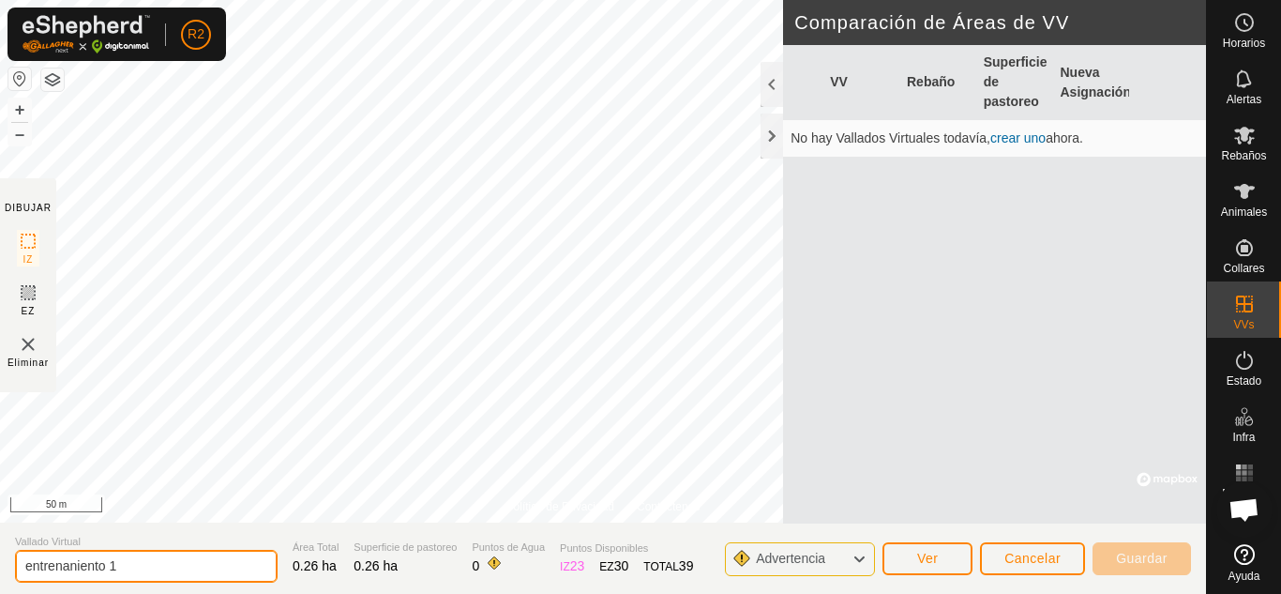
click at [77, 567] on input "entrenaniento 1" at bounding box center [146, 566] width 263 height 33
type input "entrenamiento 1"
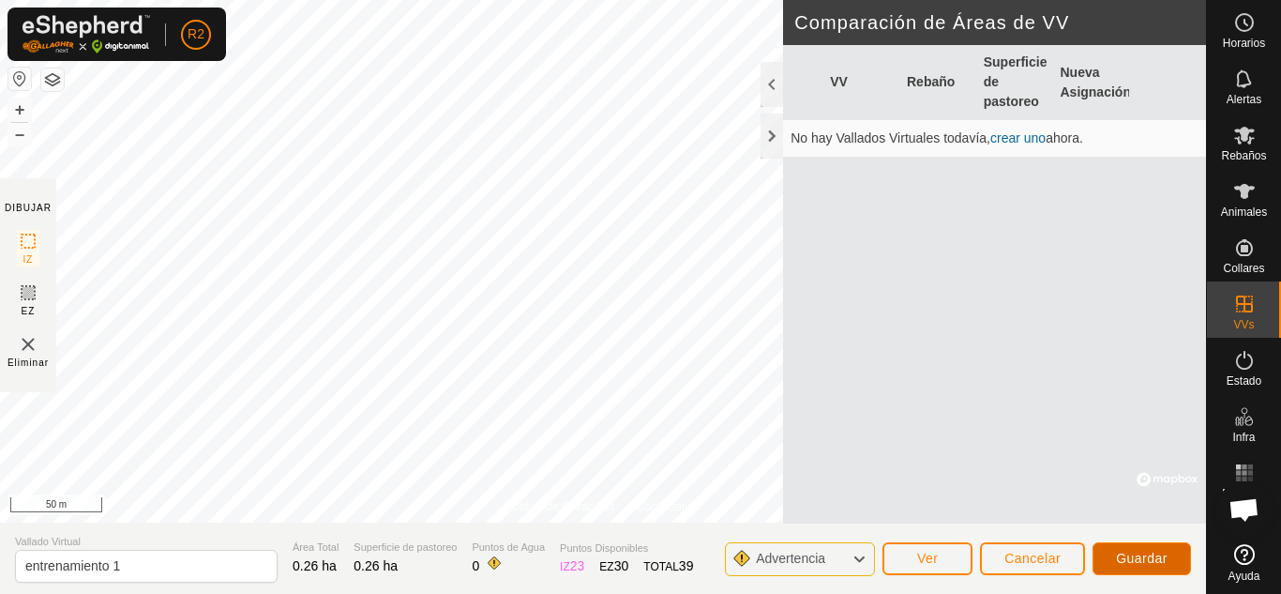
click at [1140, 556] on span "Guardar" at bounding box center [1142, 558] width 52 height 15
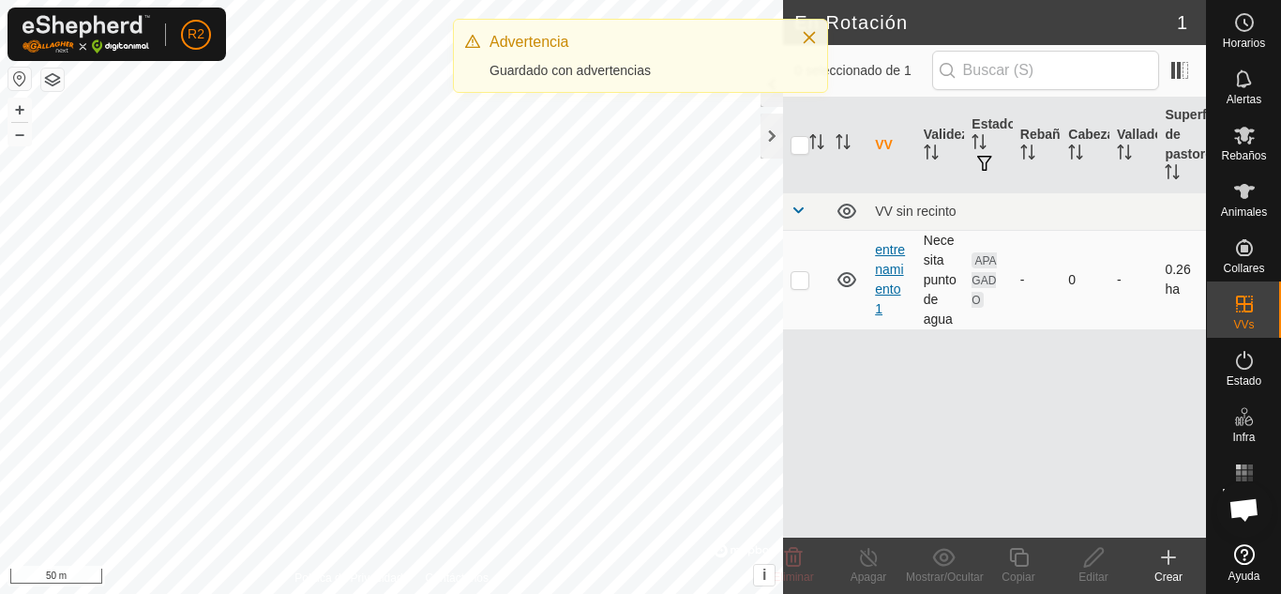
click at [893, 270] on link "entrenamiento 1" at bounding box center [890, 279] width 30 height 74
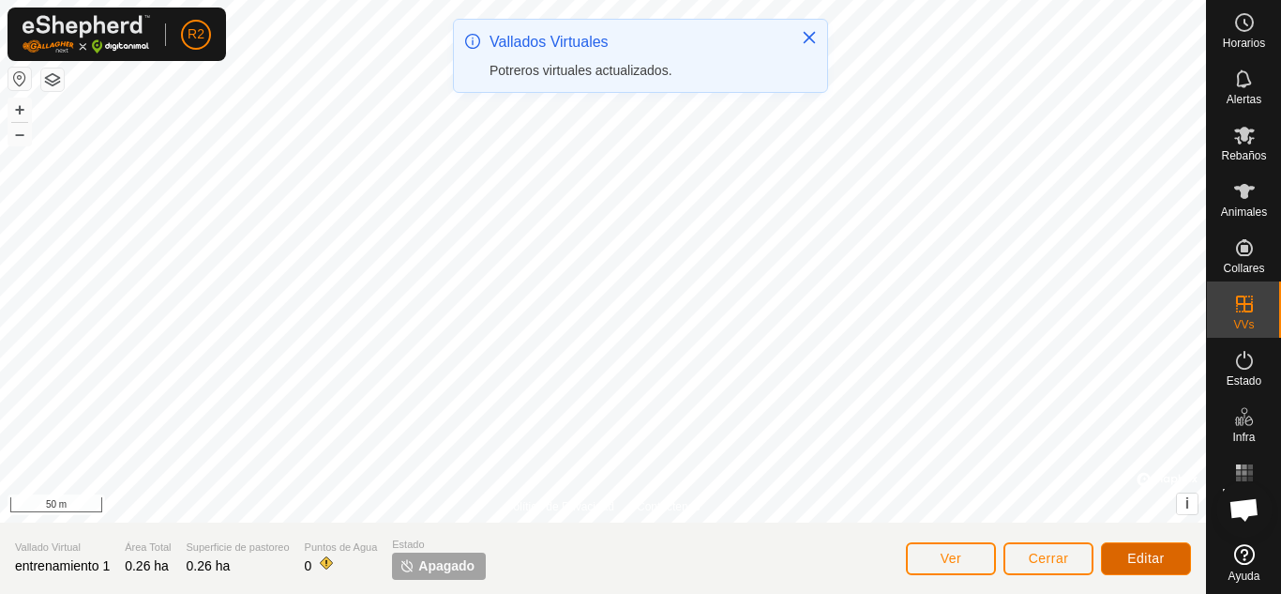
click at [1143, 560] on span "Editar" at bounding box center [1147, 558] width 38 height 15
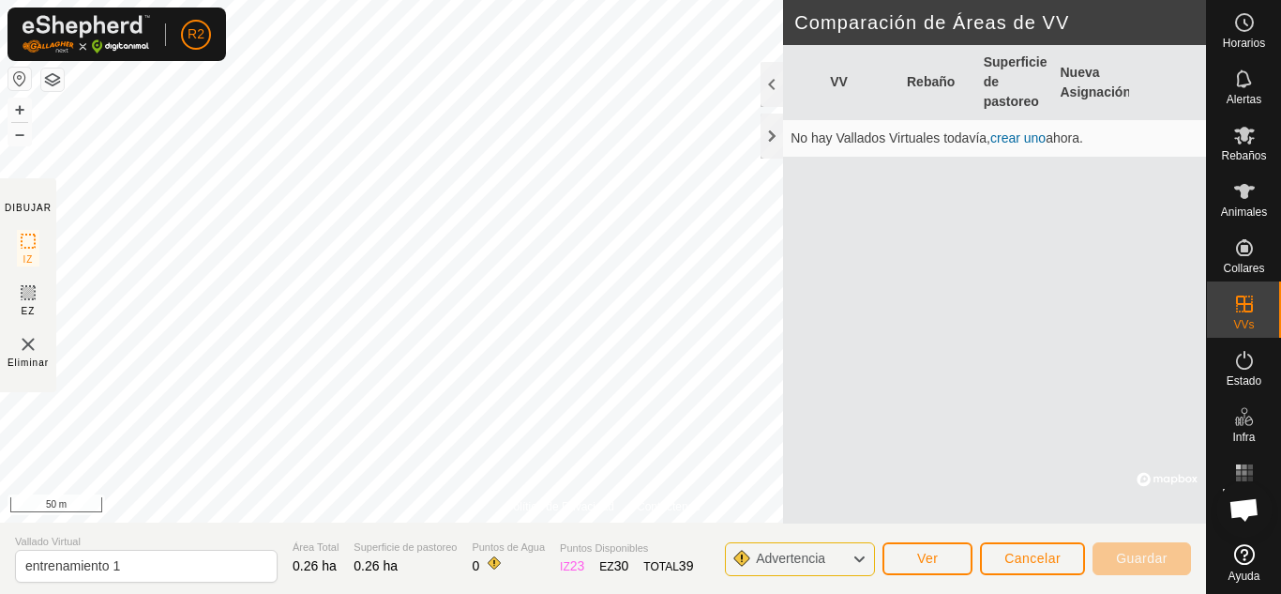
click at [570, 559] on span "23" at bounding box center [577, 565] width 15 height 15
click at [835, 554] on span "Advertencia" at bounding box center [798, 559] width 84 height 24
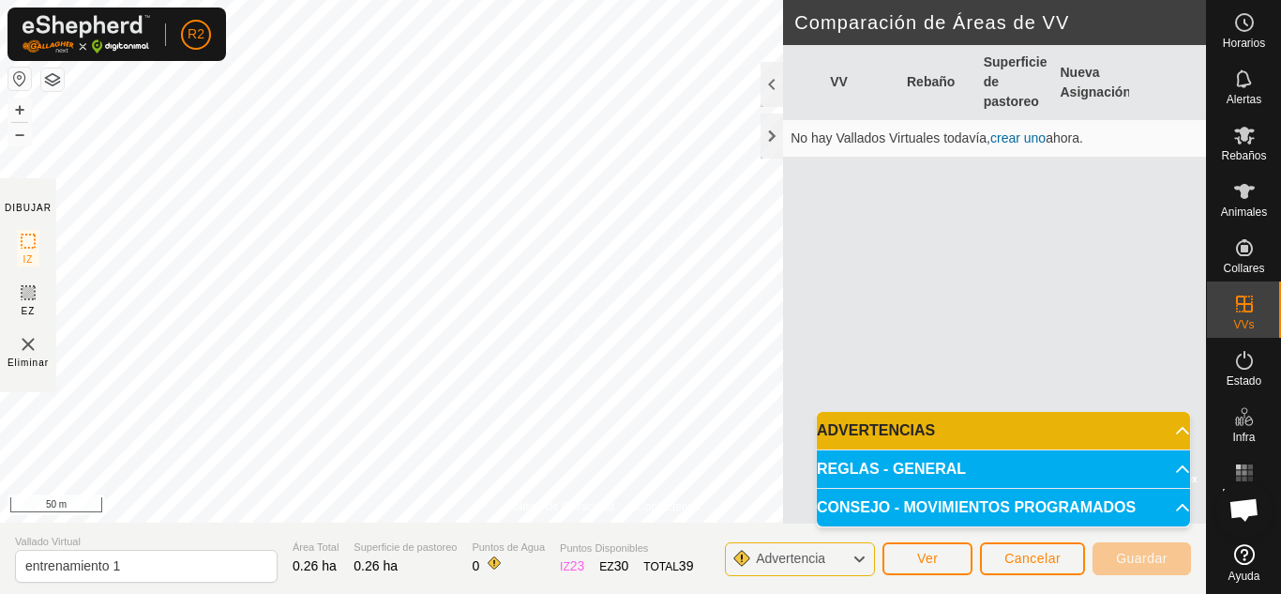
click at [901, 465] on p-accordion-header "REGLAS - GENERAL" at bounding box center [1003, 469] width 373 height 38
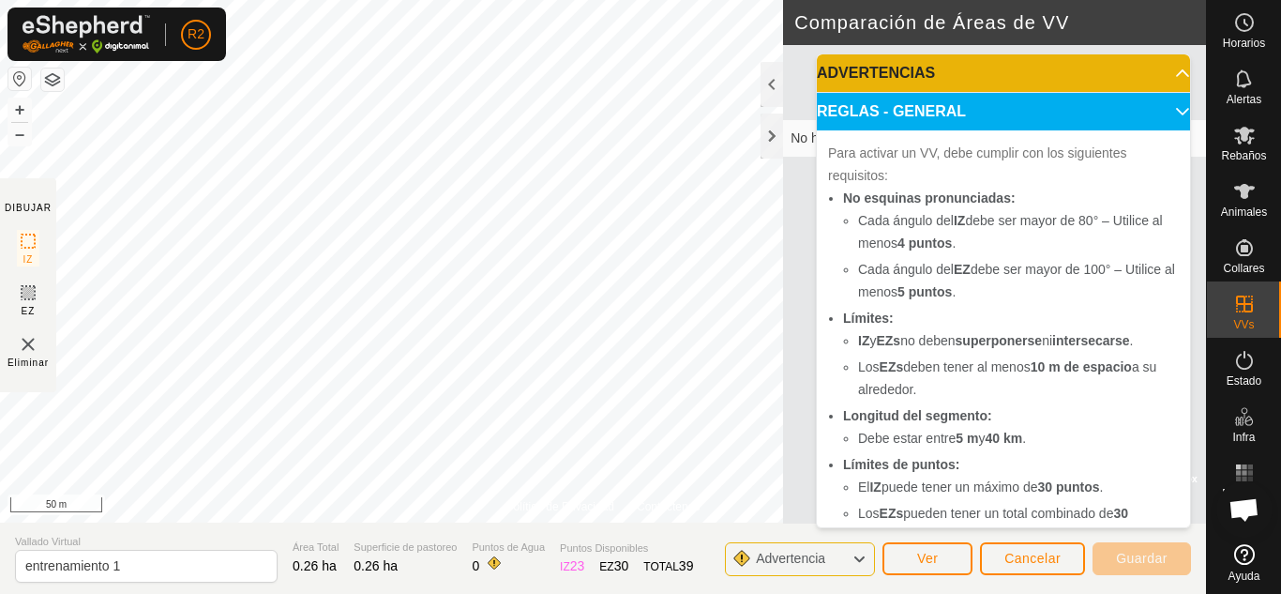
click at [1163, 108] on p-accordion-header "REGLAS - GENERAL" at bounding box center [1003, 112] width 373 height 38
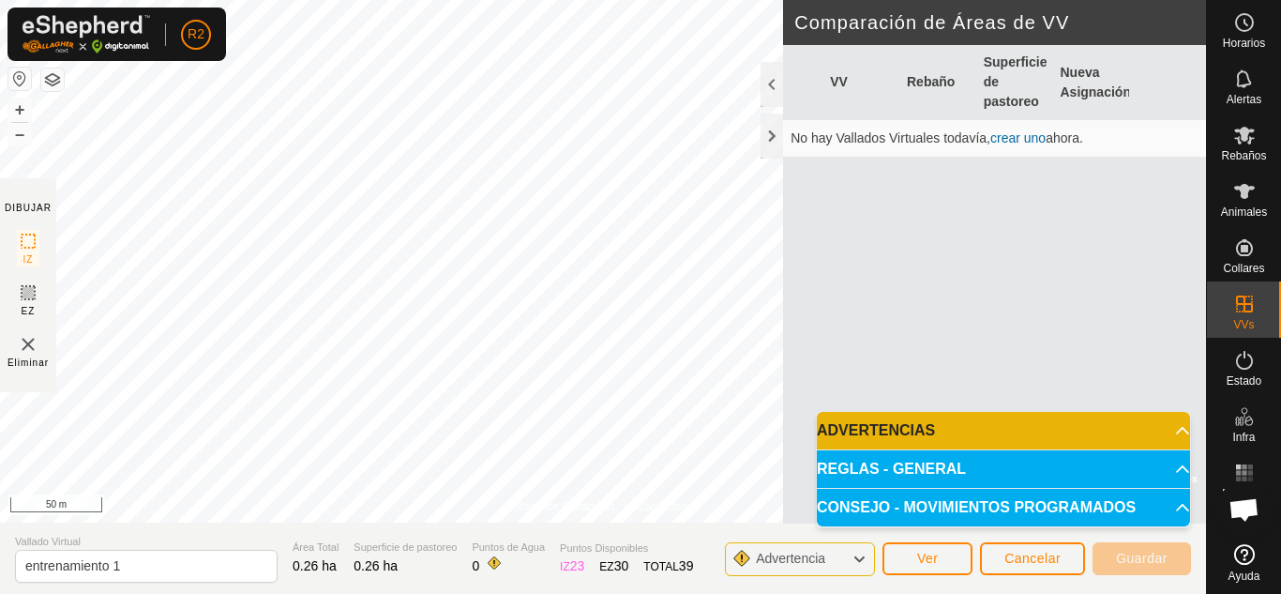
click at [1177, 507] on p-accordion-header "CONSEJO - MOVIMIENTOS PROGRAMADOS" at bounding box center [1003, 508] width 373 height 38
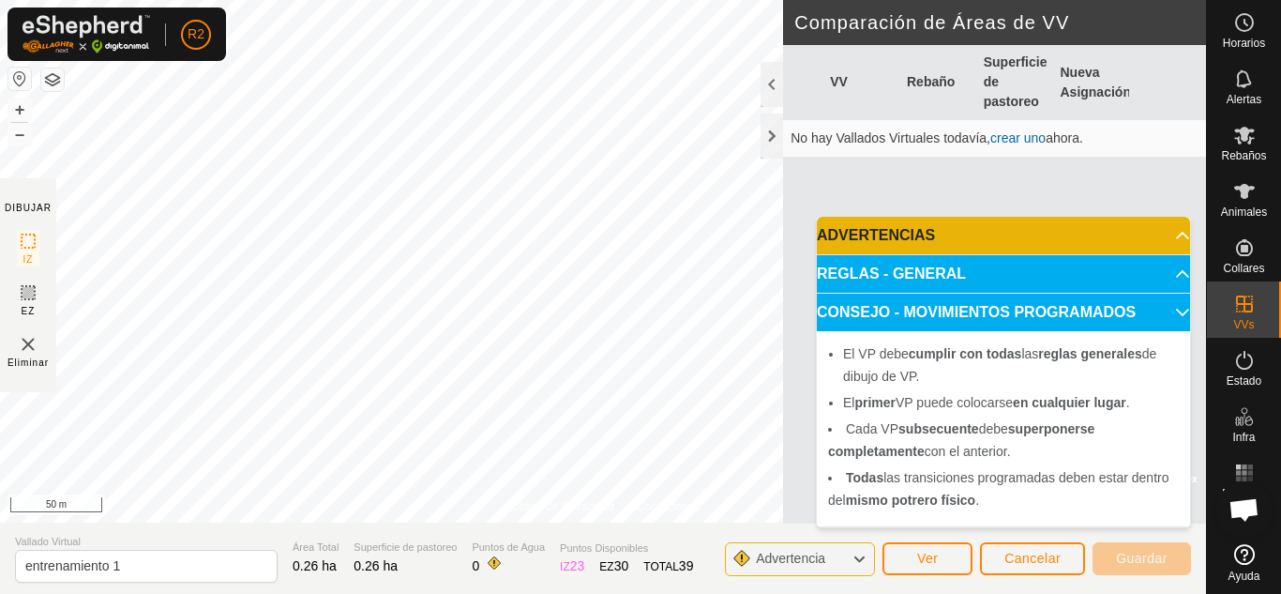
click at [1172, 311] on p-accordion-header "CONSEJO - MOVIMIENTOS PROGRAMADOS" at bounding box center [1003, 313] width 373 height 38
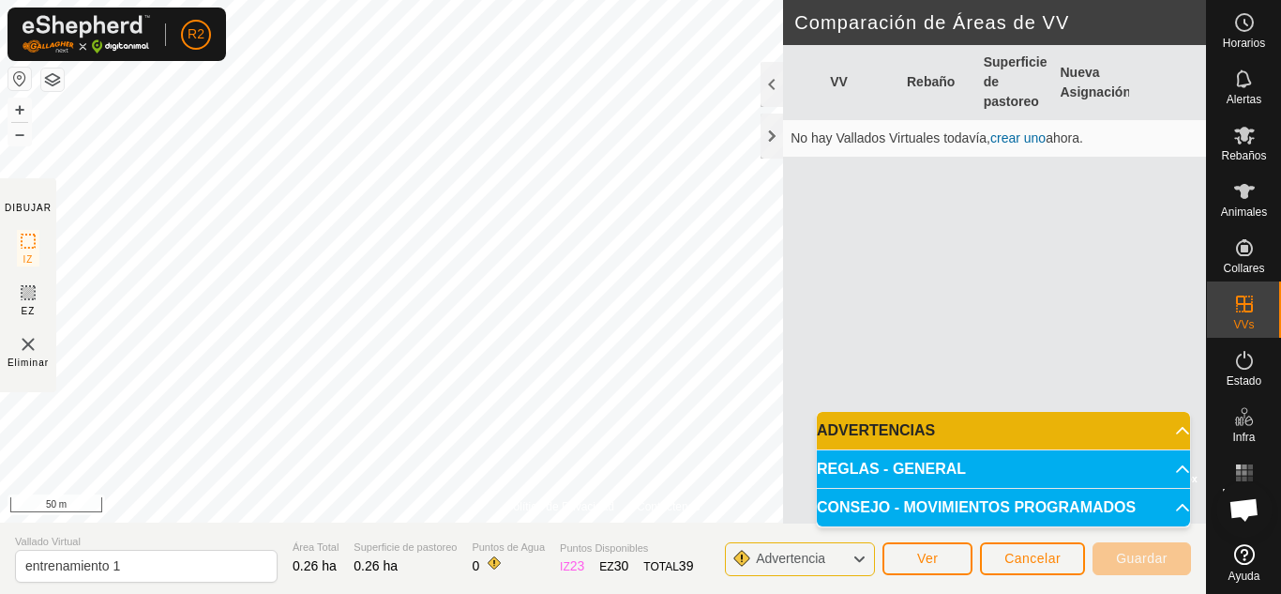
click at [855, 561] on icon at bounding box center [859, 559] width 15 height 24
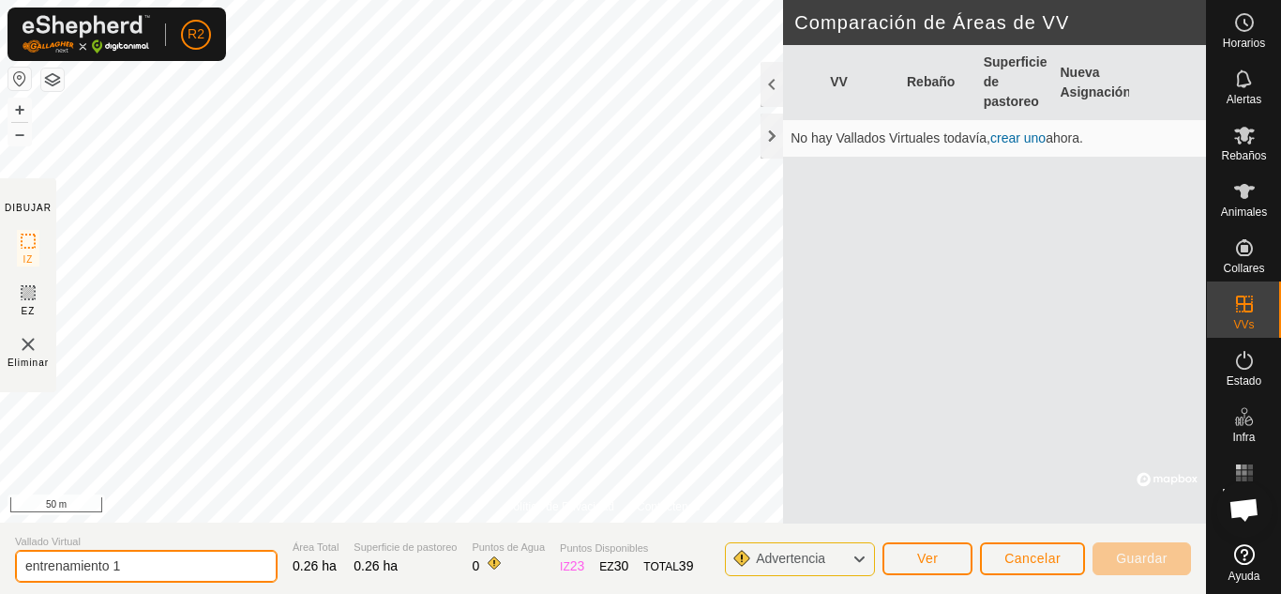
click at [188, 565] on input "entrenamiento 1" at bounding box center [146, 566] width 263 height 33
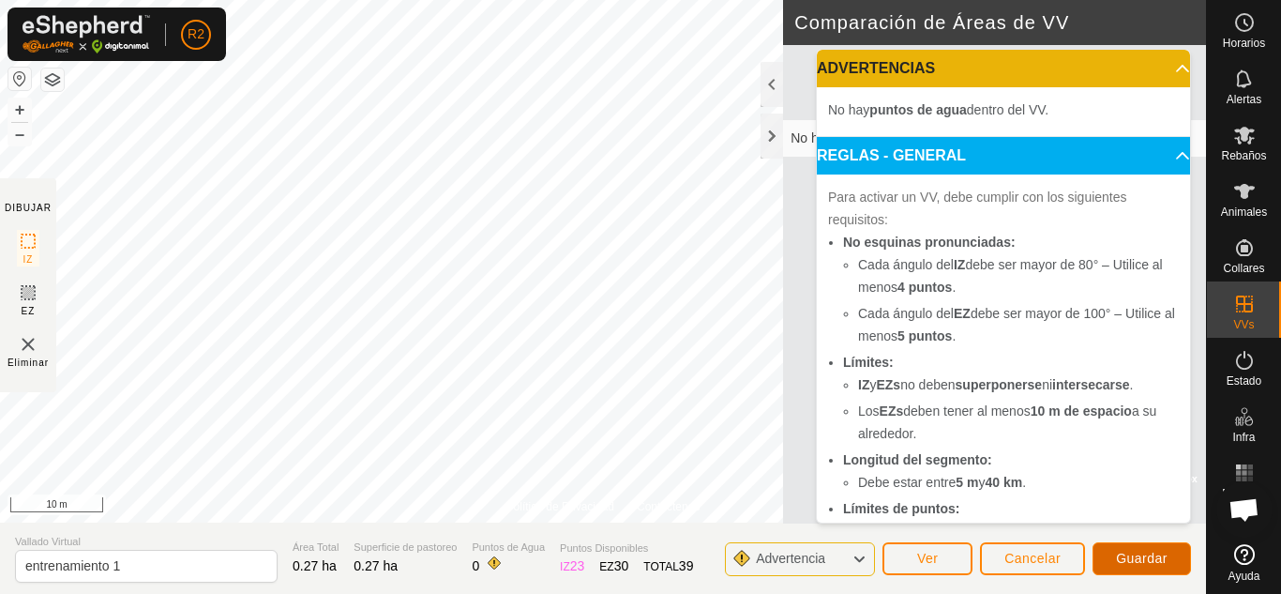
click at [1124, 555] on span "Guardar" at bounding box center [1142, 558] width 52 height 15
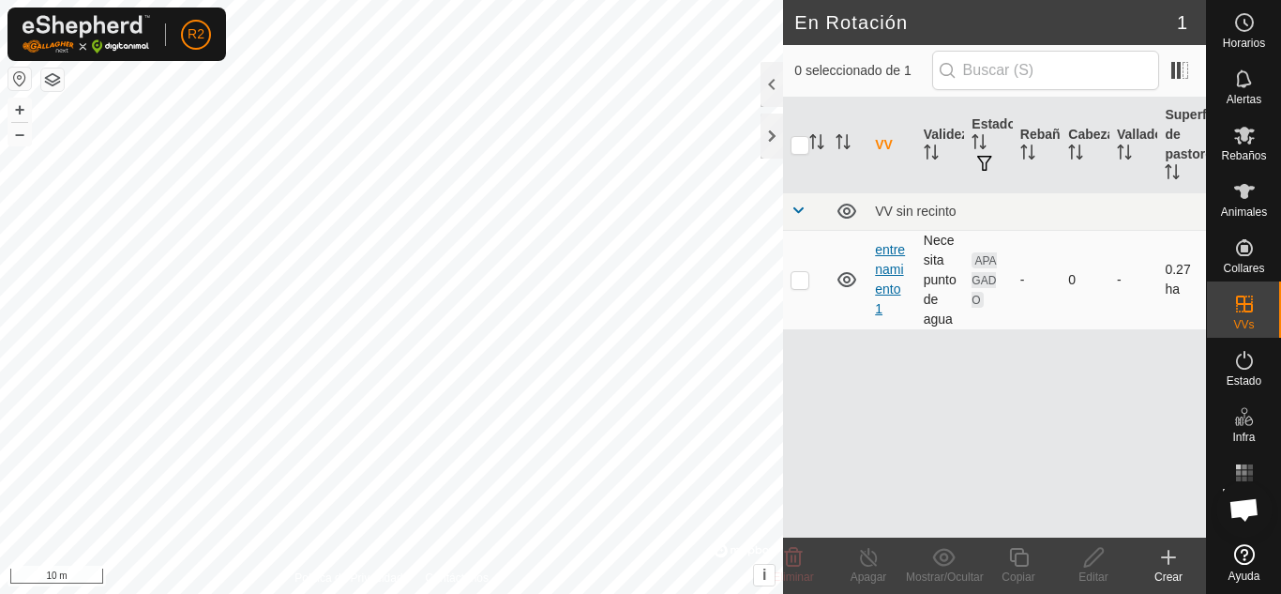
click at [898, 281] on link "entrenamiento 1" at bounding box center [890, 279] width 30 height 74
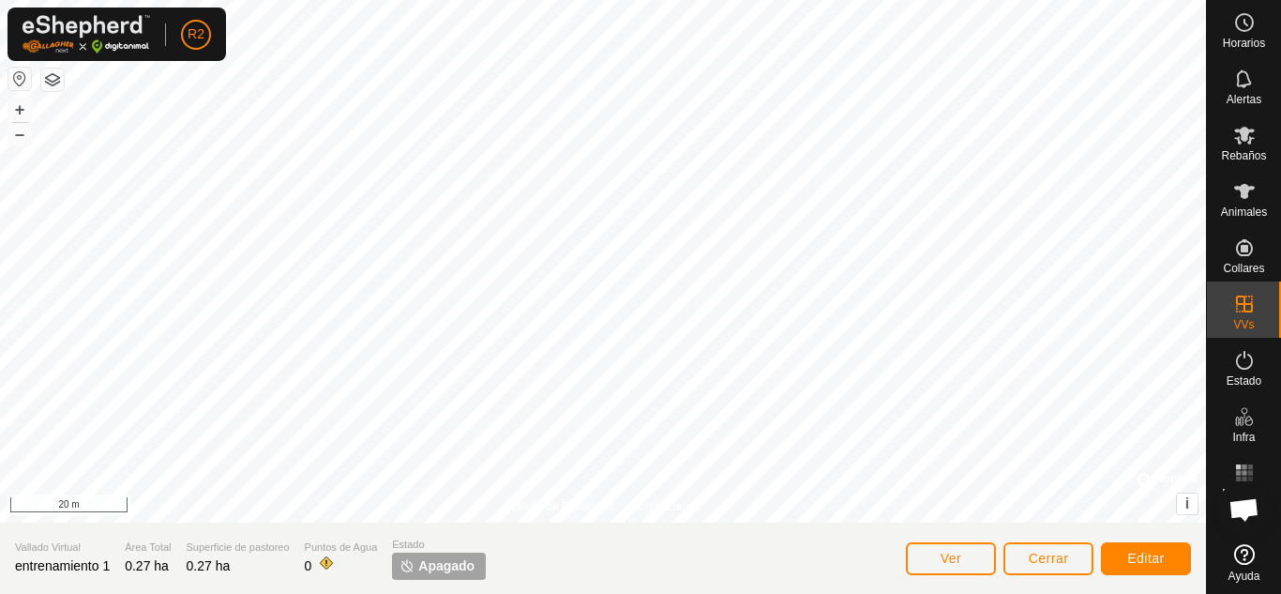
click at [37, 570] on span "entrenamiento 1" at bounding box center [62, 565] width 95 height 15
click at [1149, 558] on span "Editar" at bounding box center [1147, 558] width 38 height 15
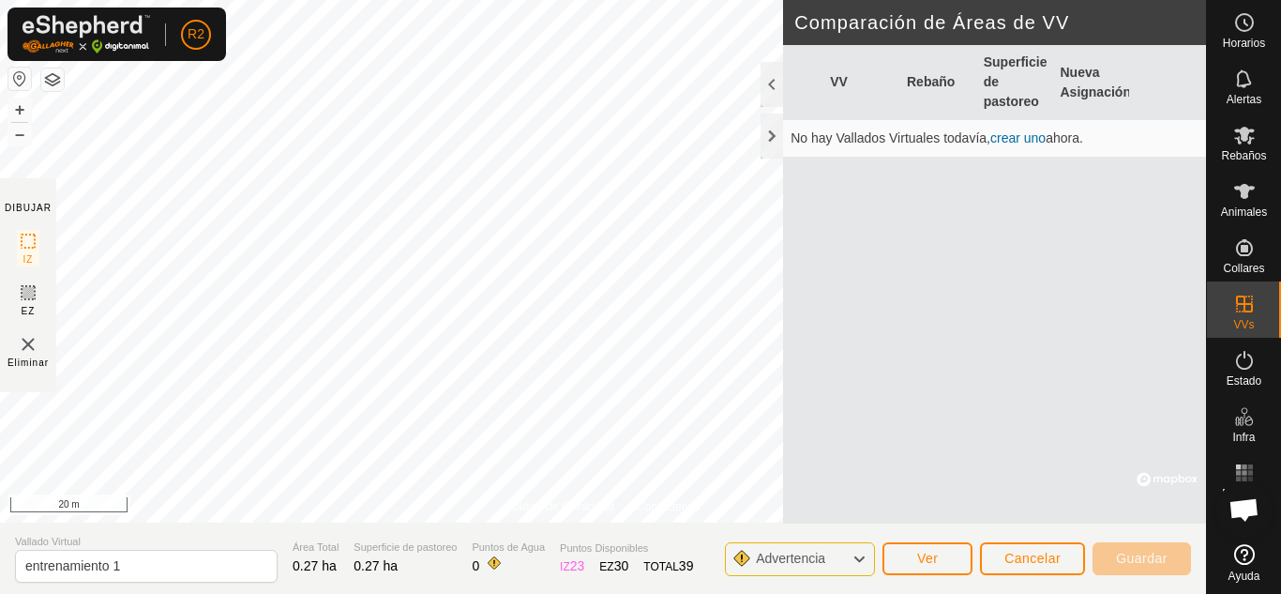
click at [856, 559] on icon at bounding box center [859, 559] width 15 height 24
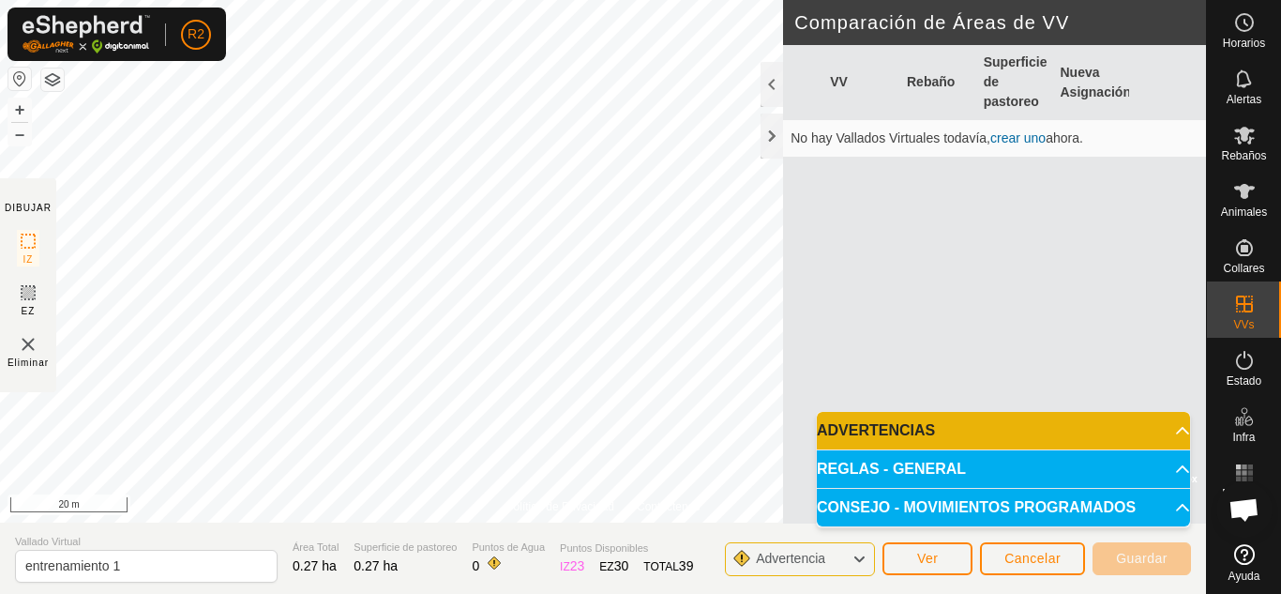
click at [857, 556] on icon at bounding box center [859, 559] width 15 height 24
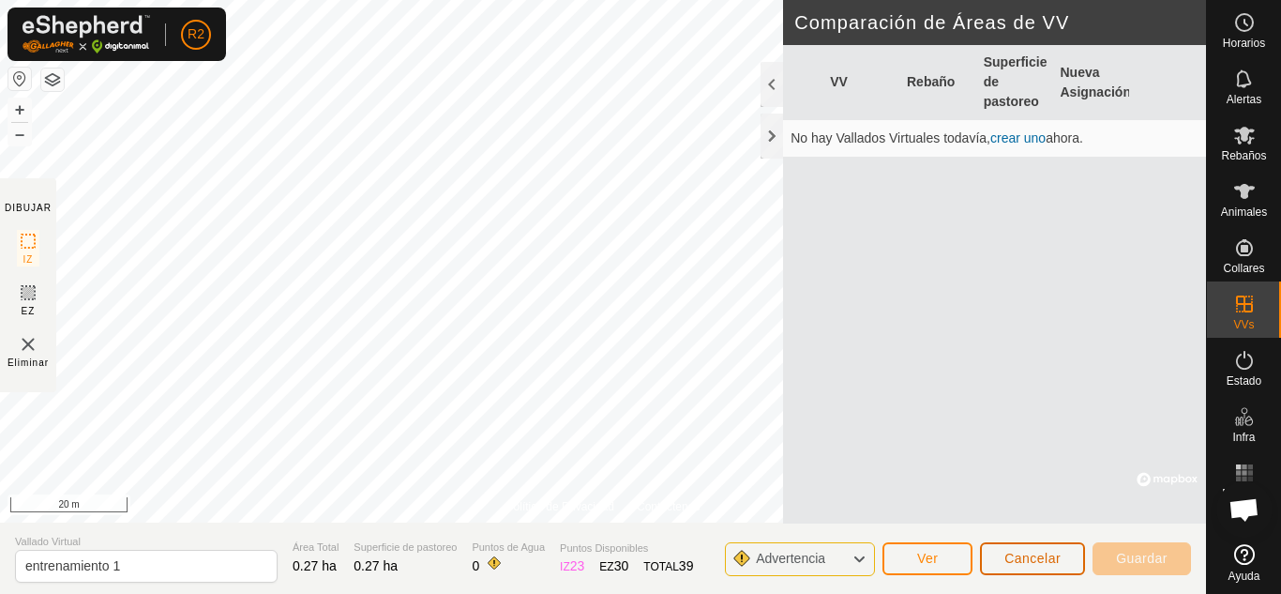
click at [1033, 559] on span "Cancelar" at bounding box center [1033, 558] width 56 height 15
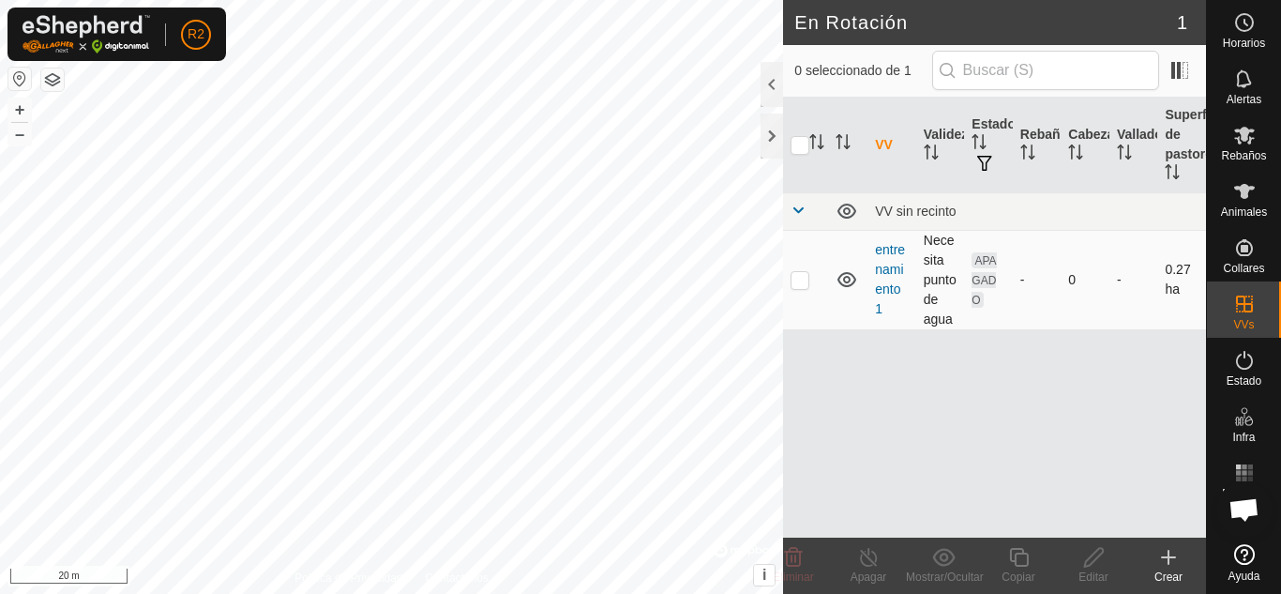
click at [803, 284] on p-checkbox at bounding box center [800, 279] width 19 height 15
checkbox input "true"
checkbox input "false"
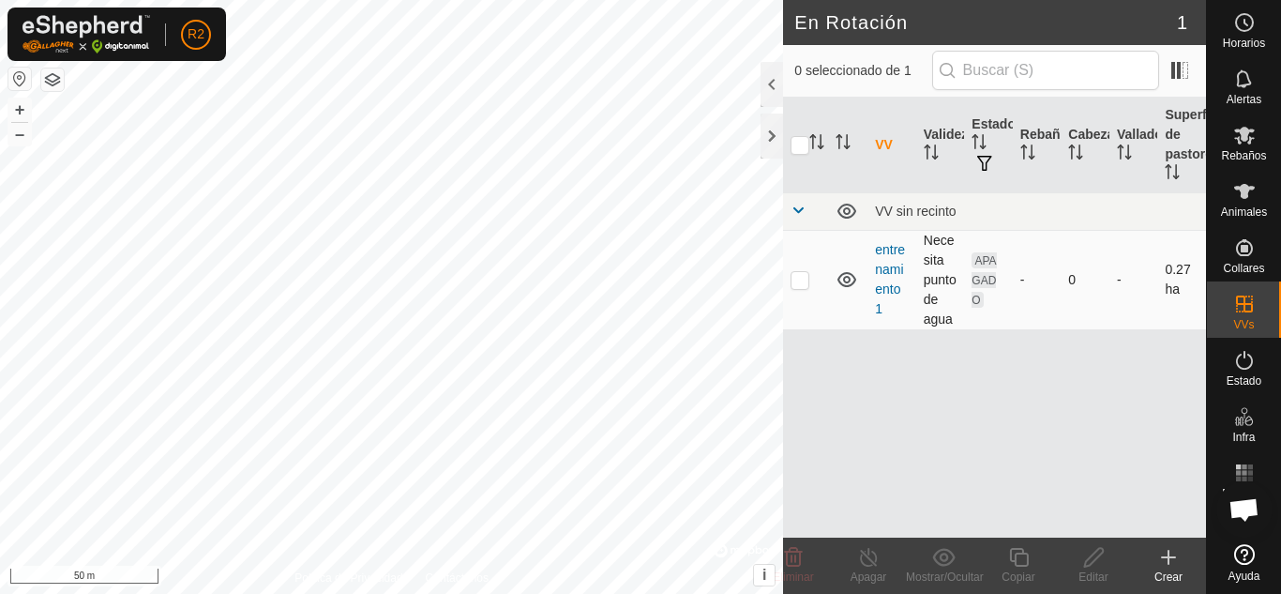
checkbox input "true"
click at [1003, 431] on div "VV Validez Estado Rebaño [PERSON_NAME] Superficie de pastoreo VV sin recinto en…" at bounding box center [994, 318] width 423 height 440
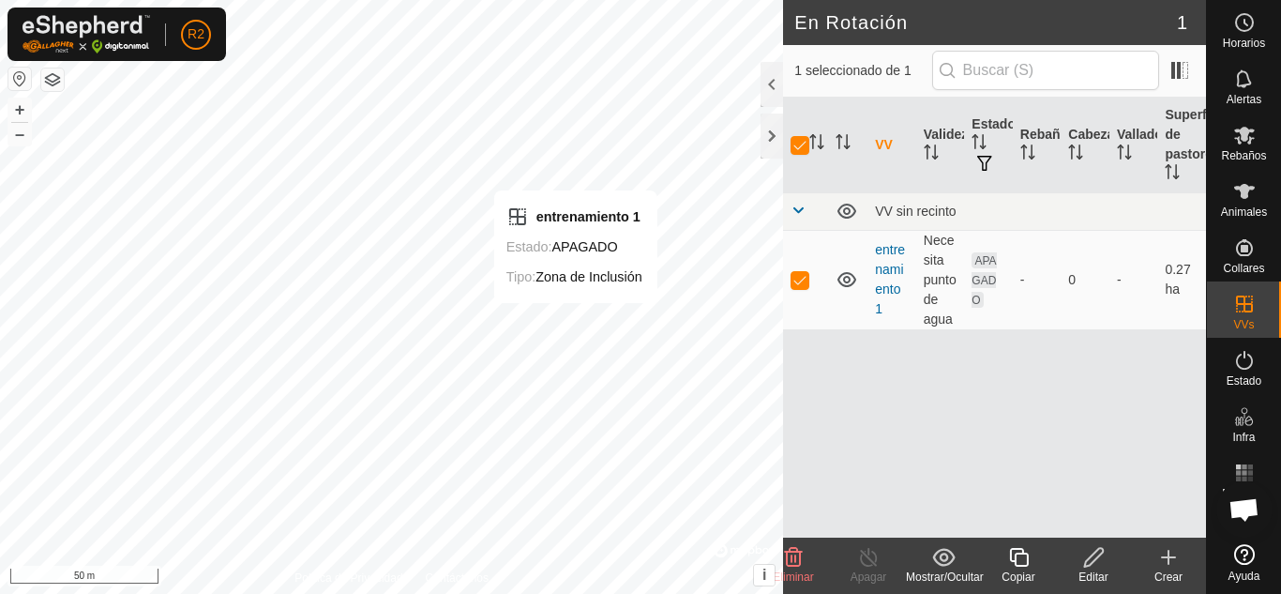
checkbox input "false"
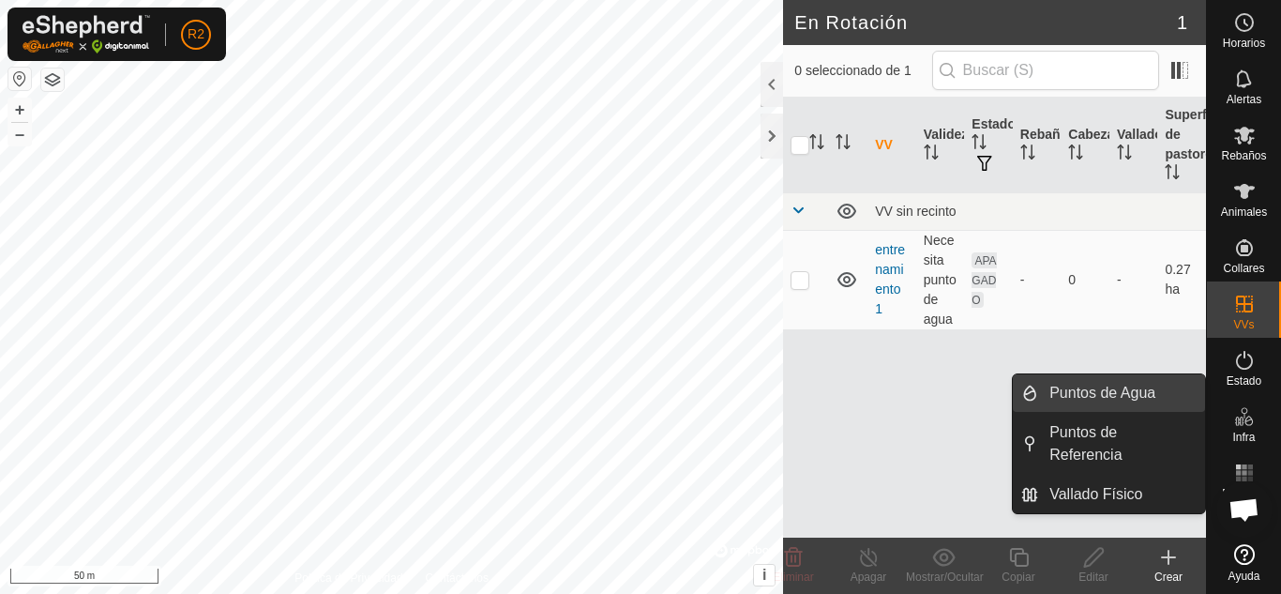
click at [1071, 389] on link "Puntos de Agua" at bounding box center [1121, 393] width 167 height 38
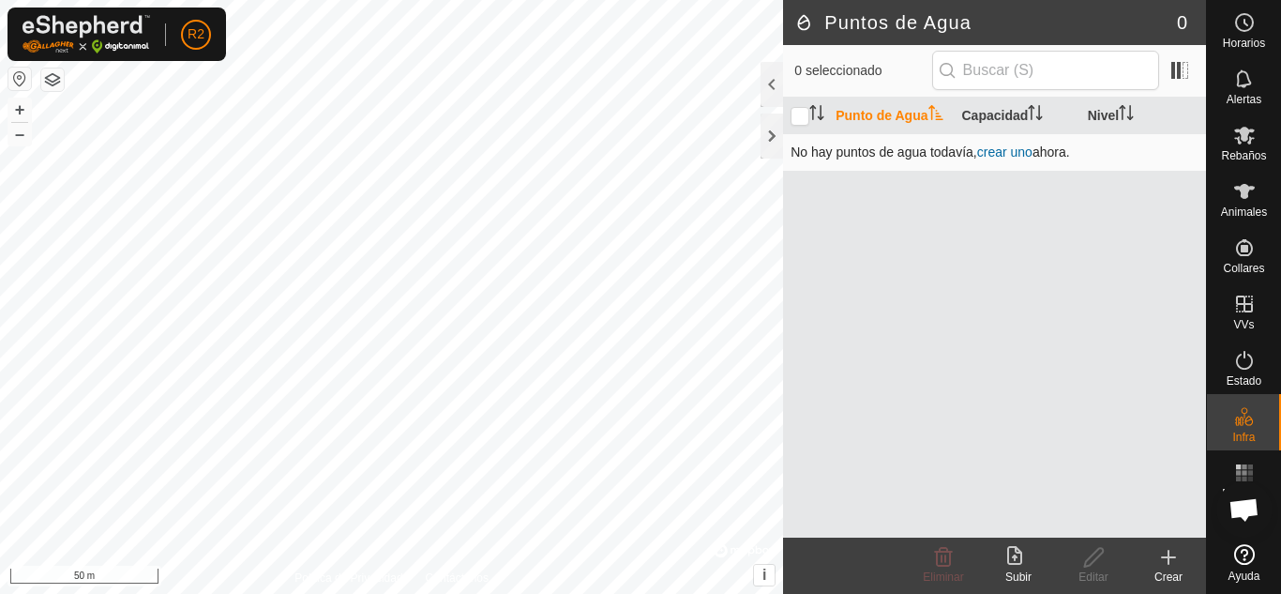
click at [1015, 151] on link "crear uno" at bounding box center [1004, 151] width 55 height 15
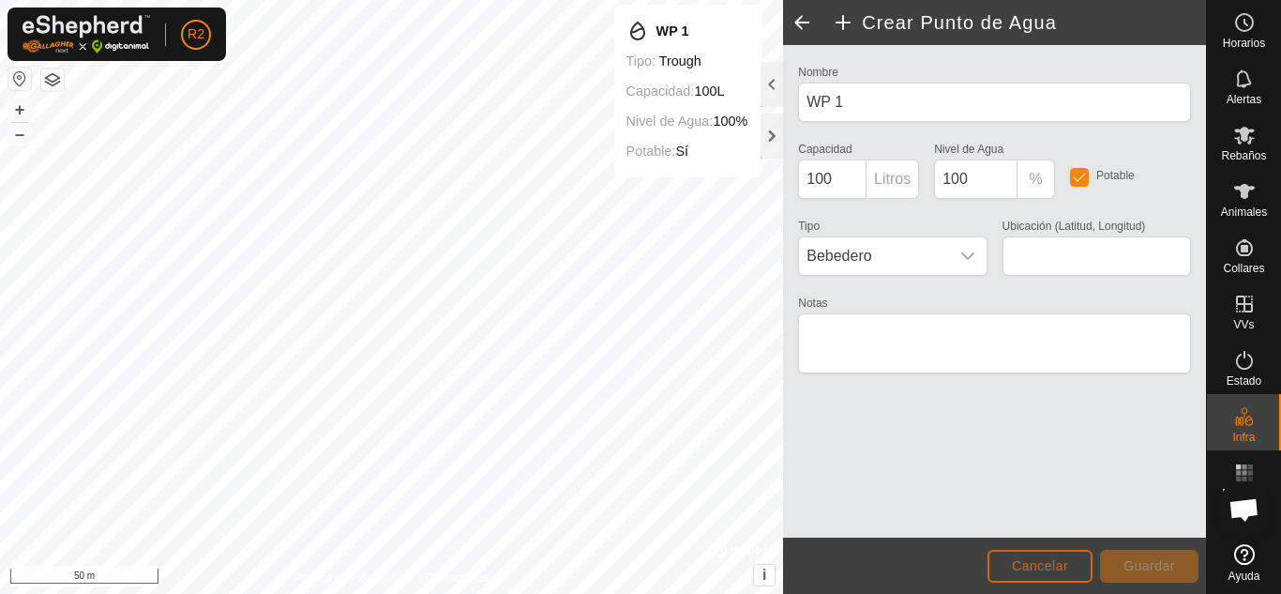
click at [1070, 568] on button "Cancelar" at bounding box center [1040, 566] width 105 height 33
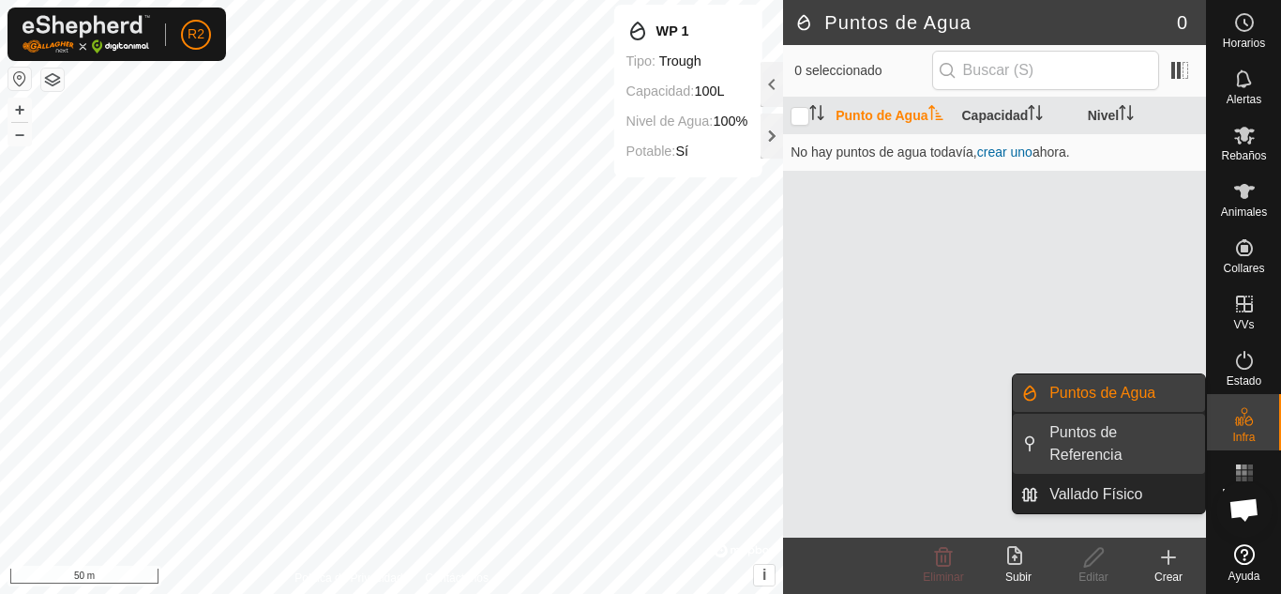
click at [1068, 448] on link "Puntos de Referencia" at bounding box center [1121, 444] width 167 height 60
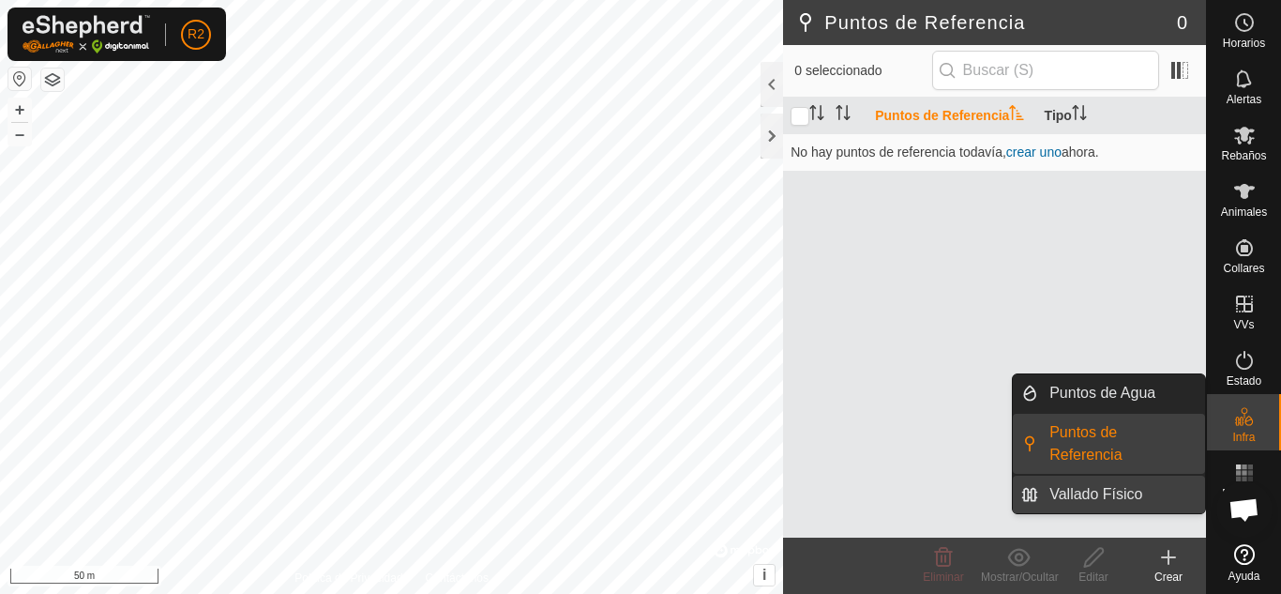
click at [1121, 491] on link "Vallado Físico" at bounding box center [1121, 495] width 167 height 38
